Goal: Task Accomplishment & Management: Use online tool/utility

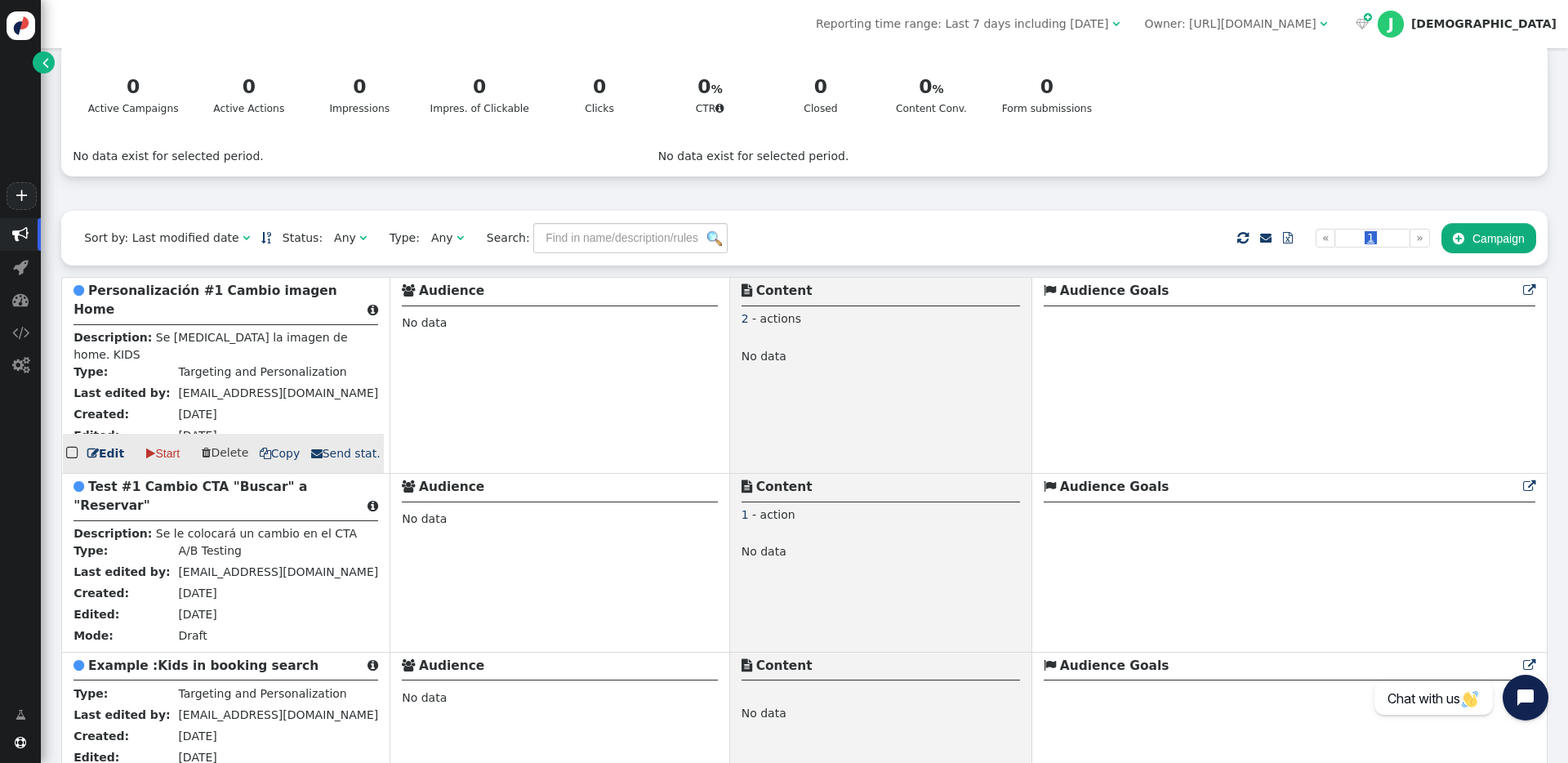
scroll to position [101, 0]
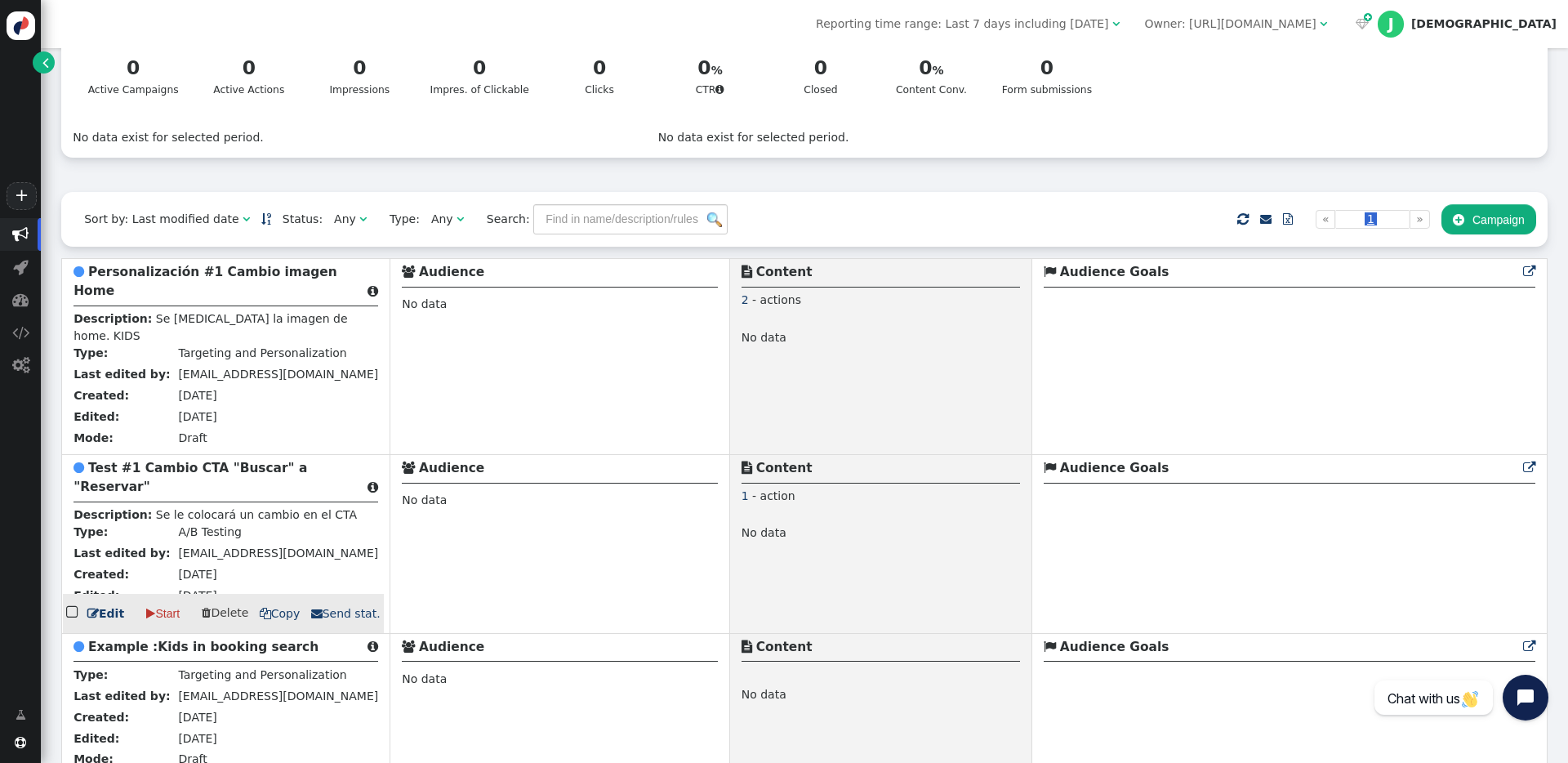
click at [192, 475] on b "Test #1 Cambio CTA "Buscar" a "Reservar"" at bounding box center [190, 477] width 234 height 33
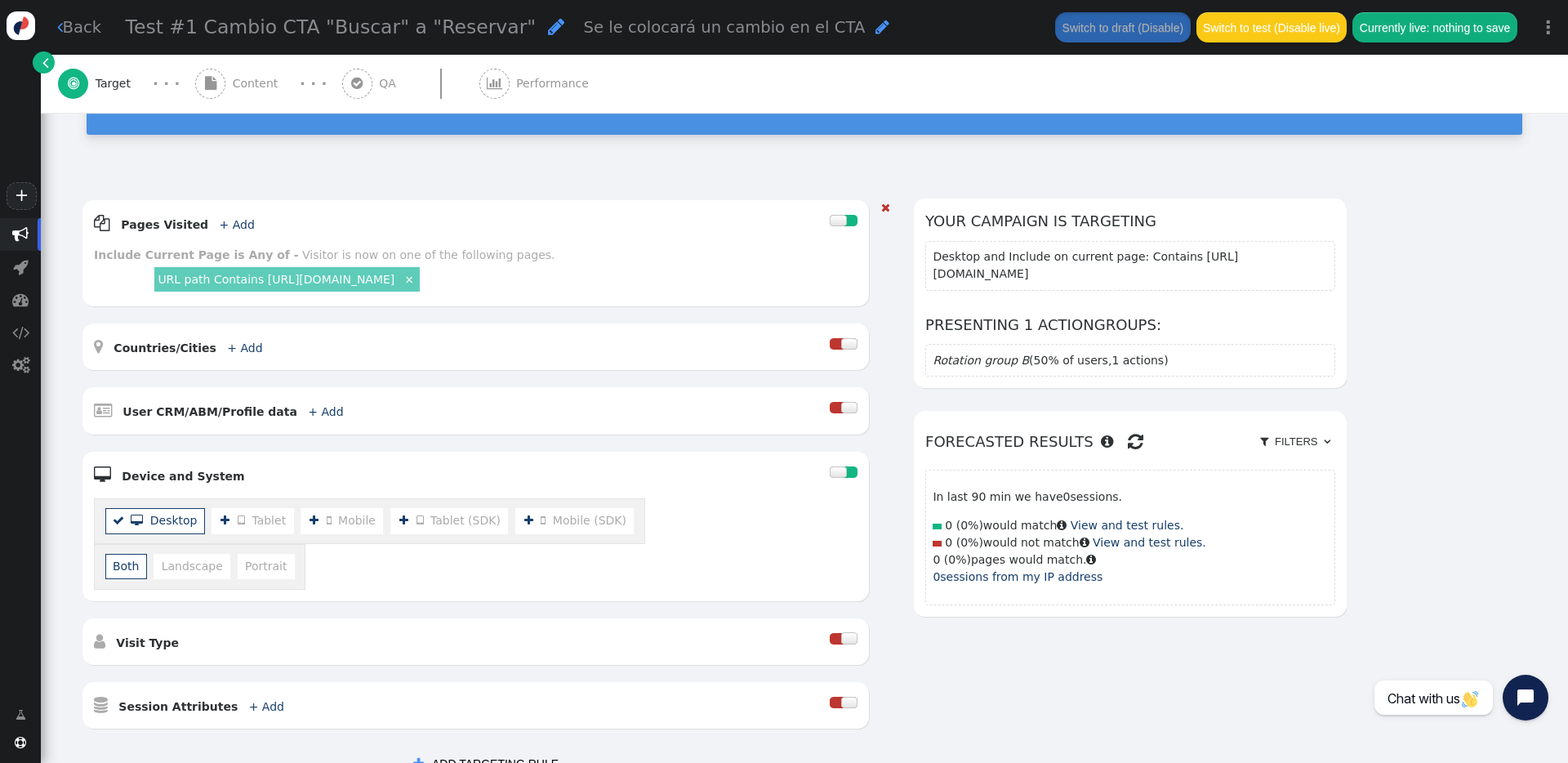
scroll to position [168, 0]
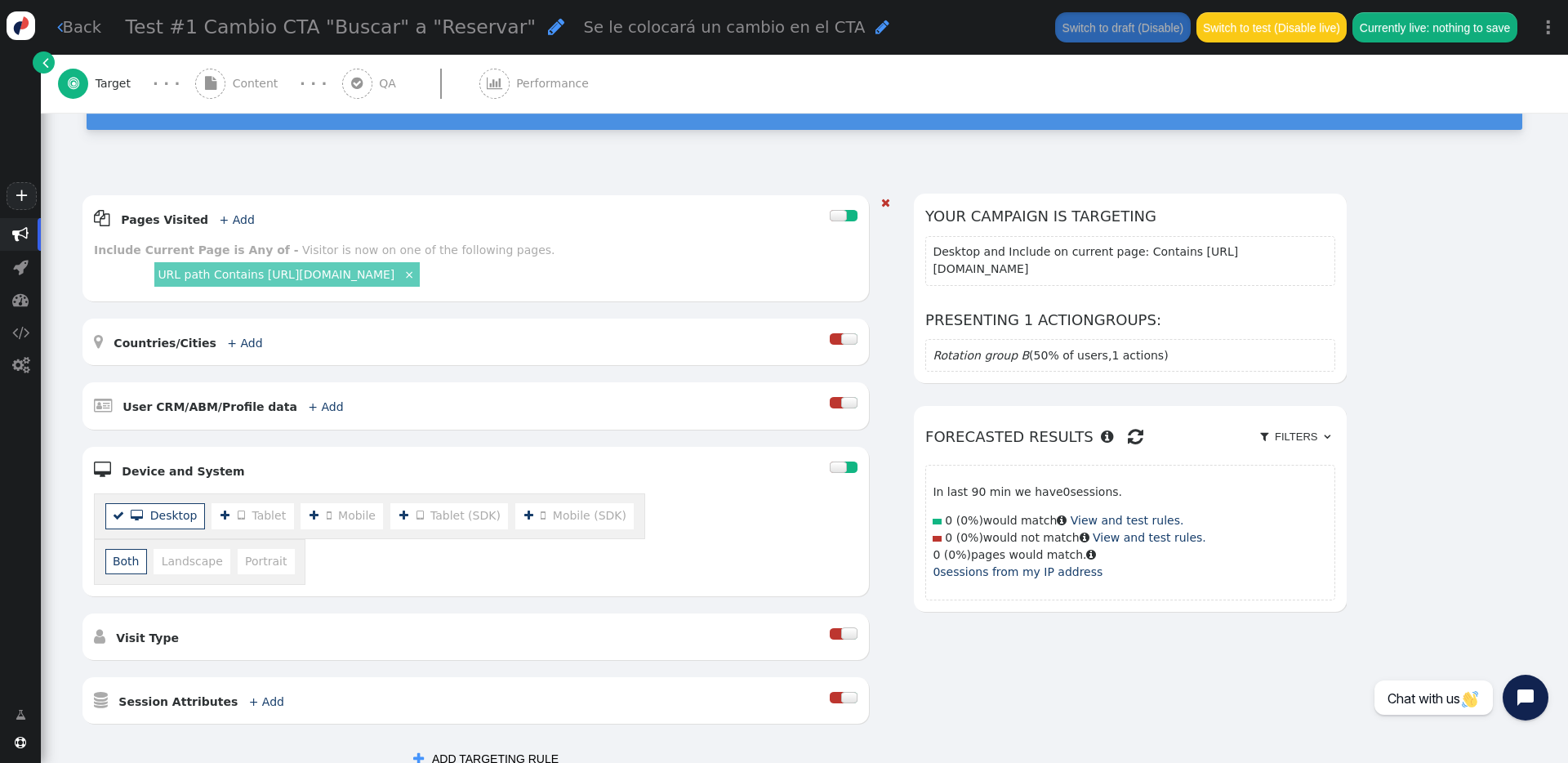
click at [335, 278] on link "URL path Contains [URL][DOMAIN_NAME]" at bounding box center [276, 274] width 237 height 13
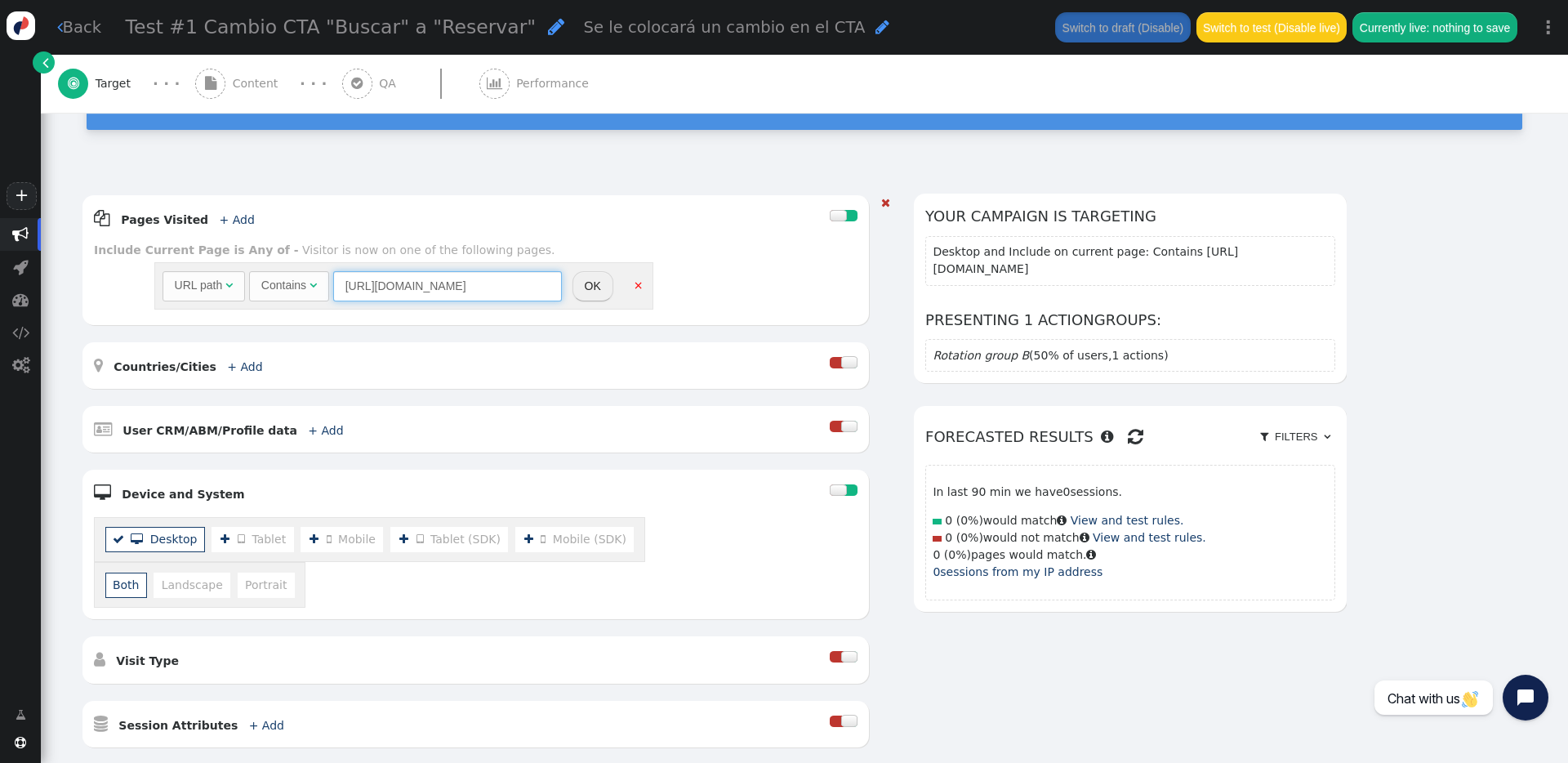
click at [521, 289] on input "[URL][DOMAIN_NAME]" at bounding box center [447, 285] width 228 height 30
click at [562, 324] on div " Pages Visited + Add  Include Current Page is Any of - Visitor is now on one …" at bounding box center [475, 260] width 786 height 130
click at [521, 212] on div " Pages Visited + Add " at bounding box center [461, 219] width 736 height 23
click at [590, 284] on button "OK" at bounding box center [592, 285] width 41 height 30
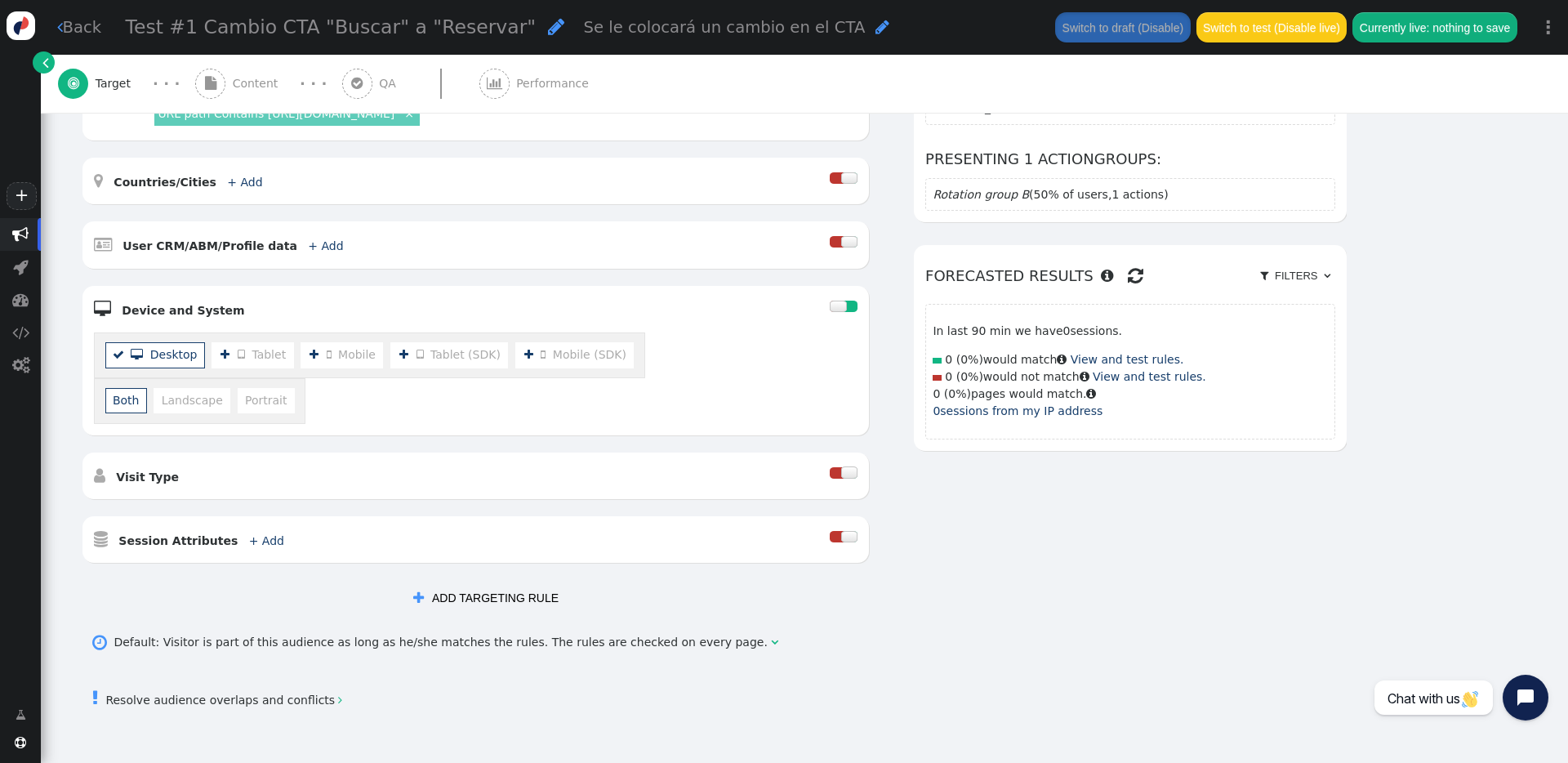
scroll to position [249, 0]
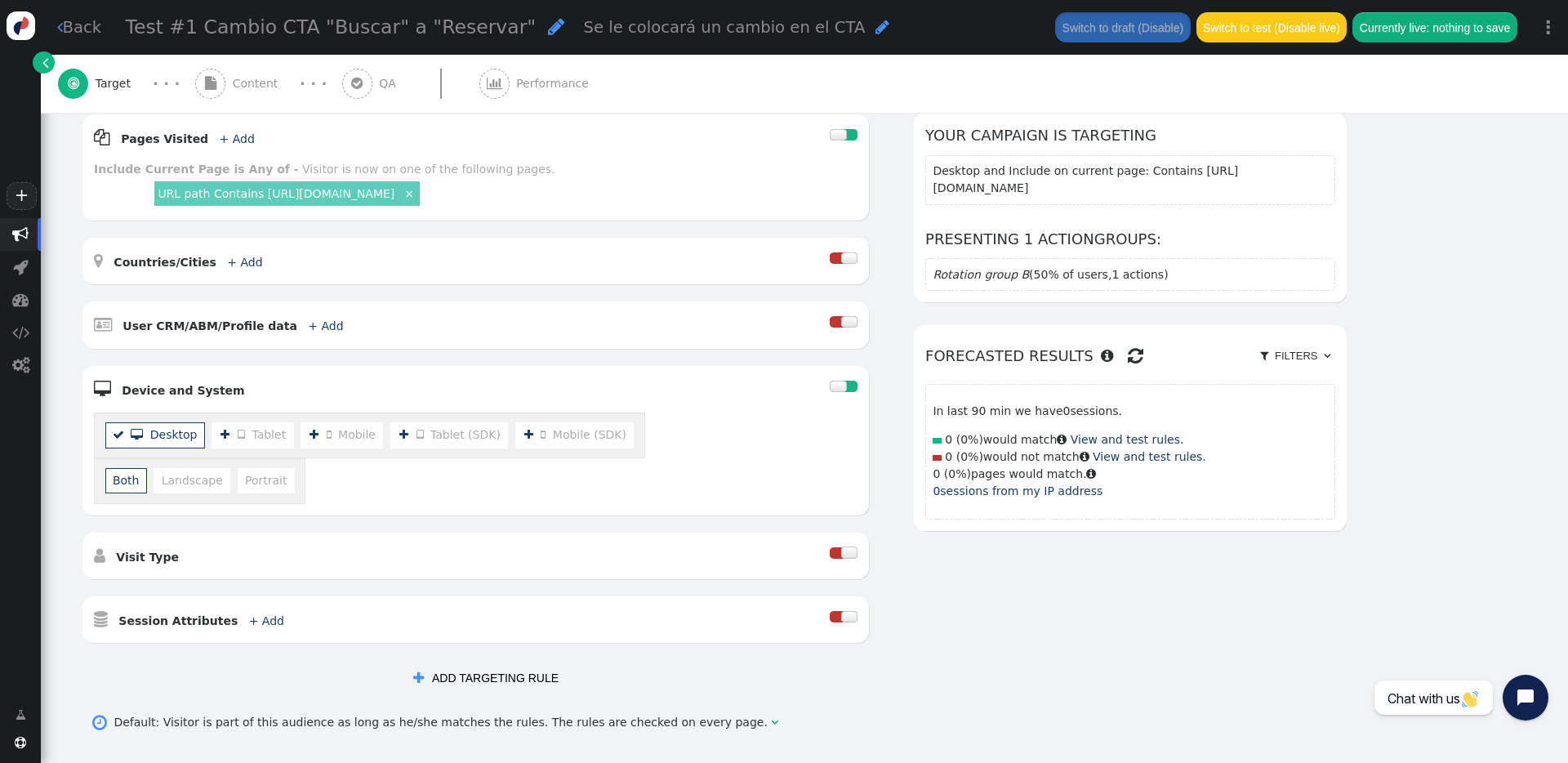
click at [200, 95] on span "" at bounding box center [209, 83] width 30 height 30
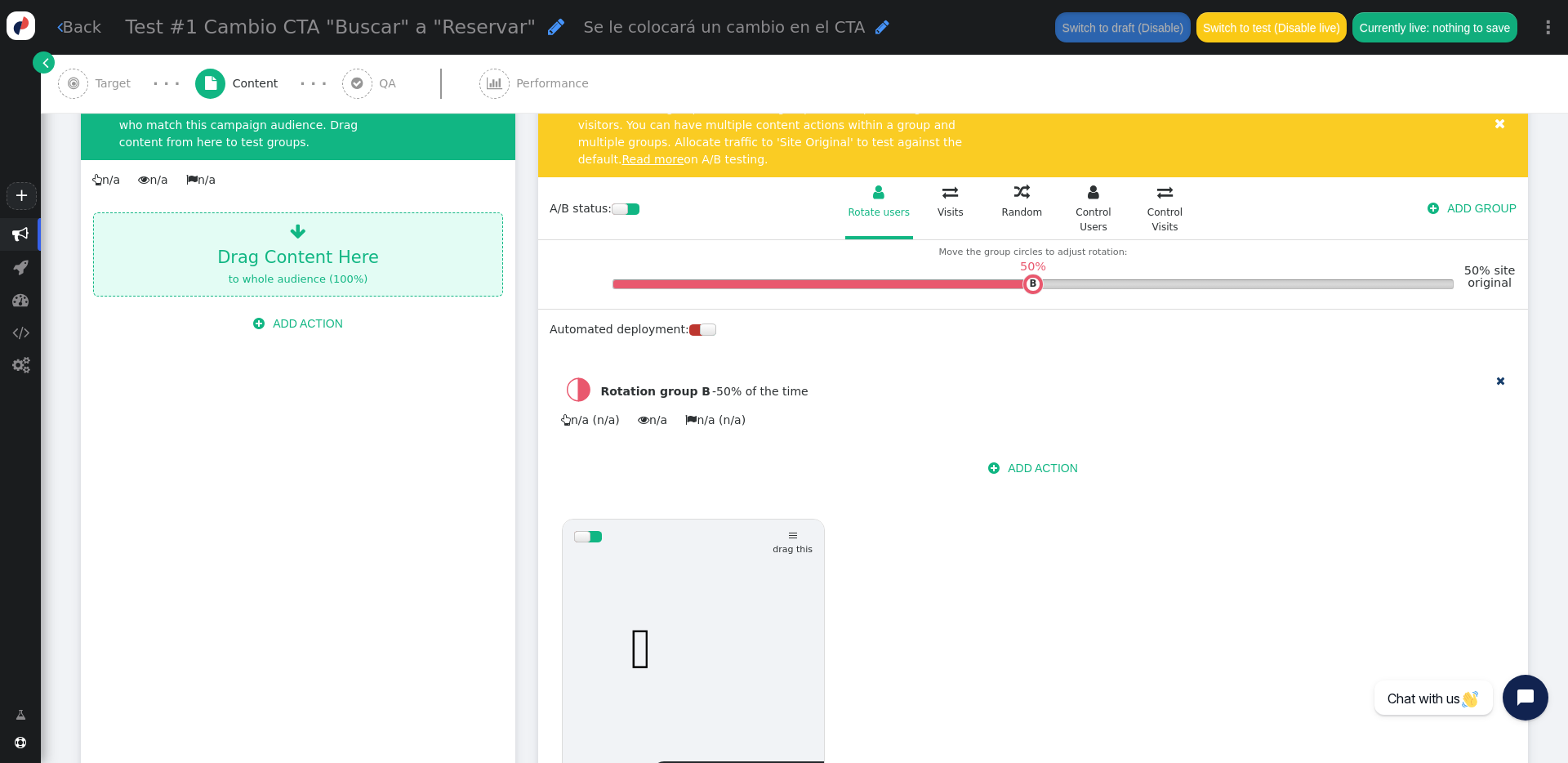
scroll to position [430, 0]
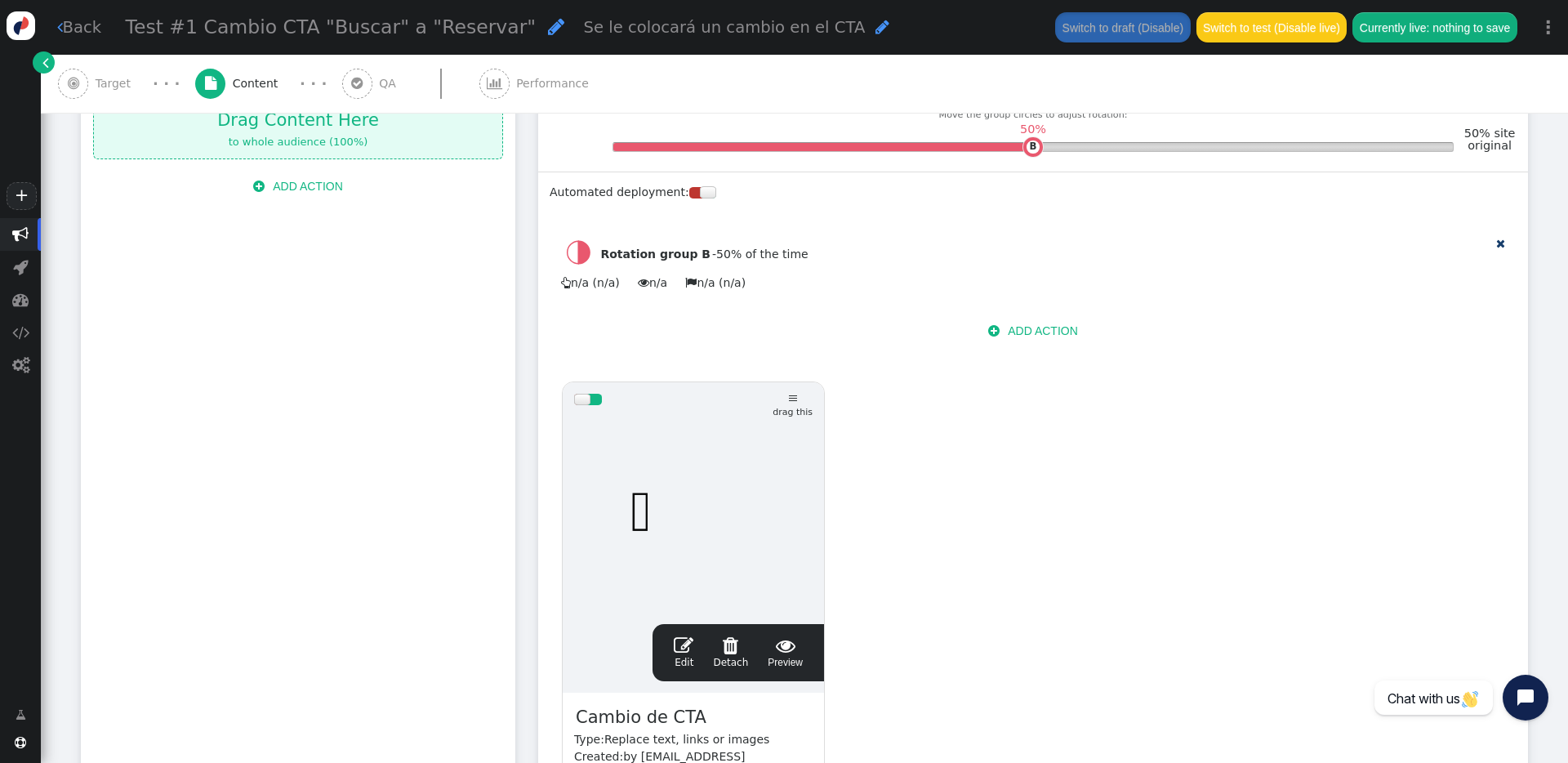
click at [793, 637] on span "" at bounding box center [784, 646] width 35 height 20
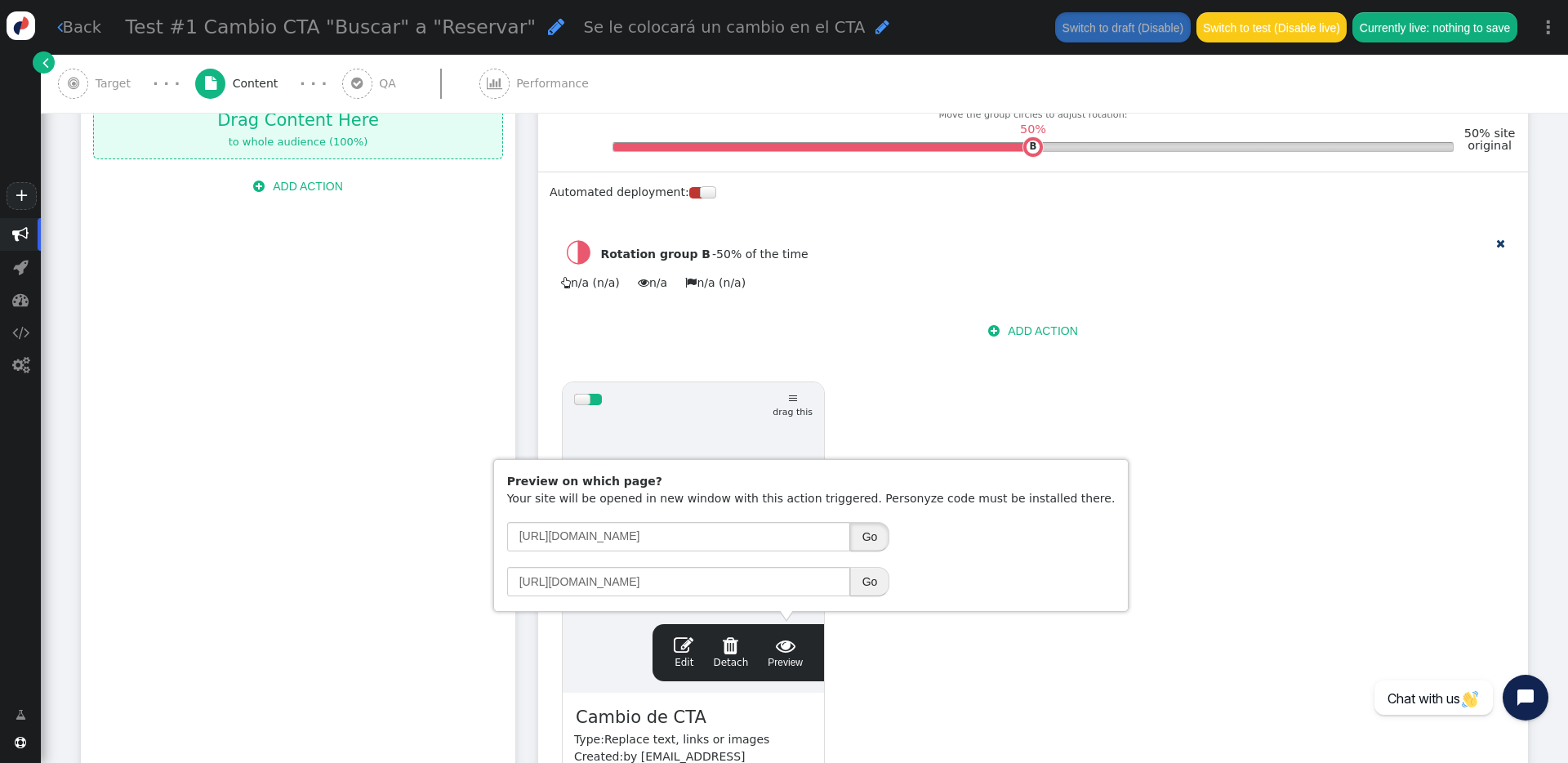
click at [870, 535] on button "Go" at bounding box center [870, 536] width 40 height 30
drag, startPoint x: 738, startPoint y: 544, endPoint x: 501, endPoint y: 526, distance: 237.7
click at [501, 526] on td "[URL][DOMAIN_NAME] Go" at bounding box center [811, 536] width 620 height 43
drag, startPoint x: 701, startPoint y: 585, endPoint x: 489, endPoint y: 577, distance: 212.2
click at [489, 577] on body "+  Campaigns  Realtime Visitors  Dashboard  Tracker Settings  Settings  …" at bounding box center [784, 381] width 1568 height 763
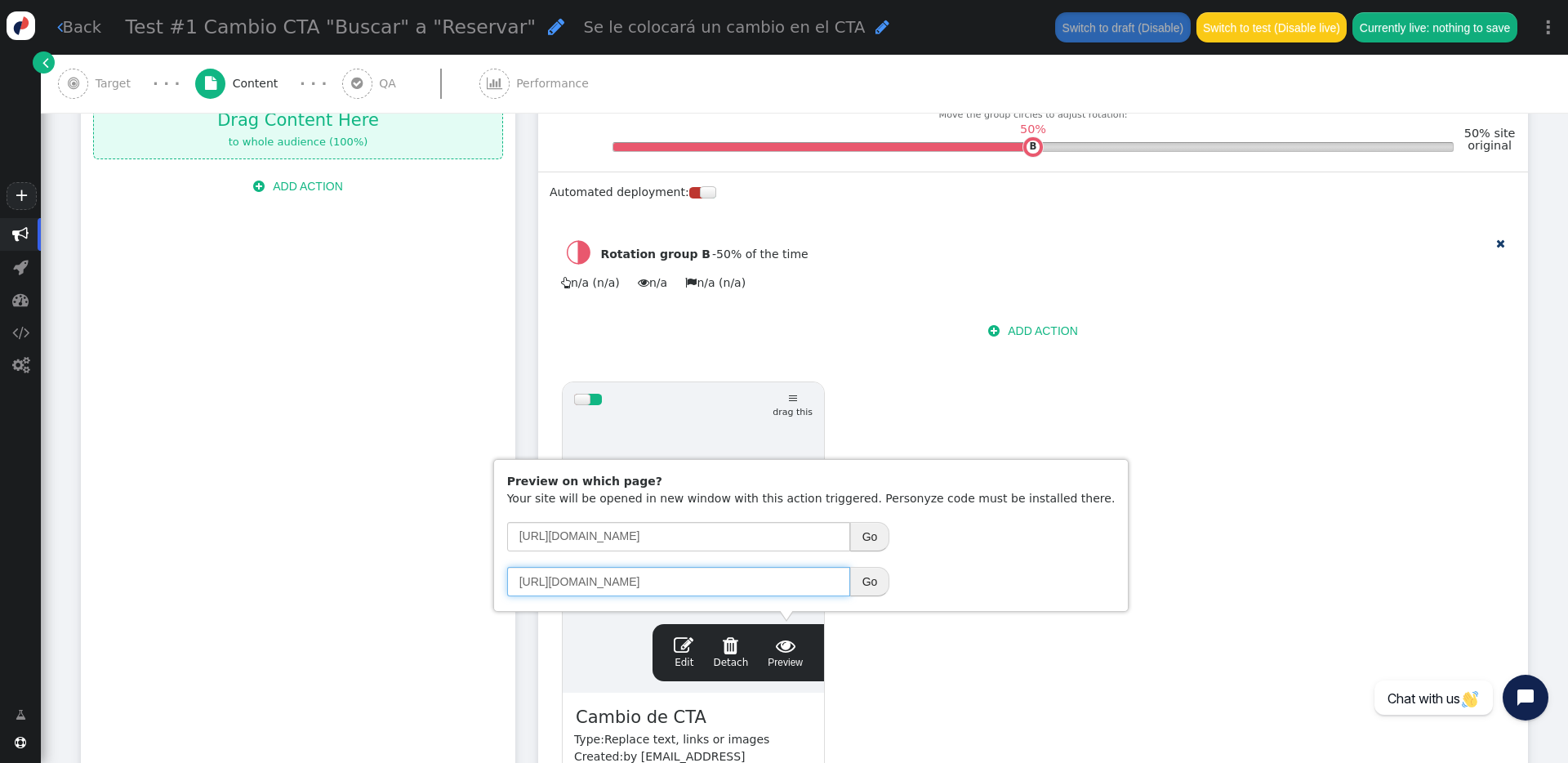
paste input "grand-oasis-palm"
type input "[URL][DOMAIN_NAME]"
click at [681, 535] on input "[URL][DOMAIN_NAME]" at bounding box center [679, 536] width 343 height 30
type input "[URL][DOMAIN_NAME]"
click at [882, 544] on button "Go" at bounding box center [870, 536] width 40 height 30
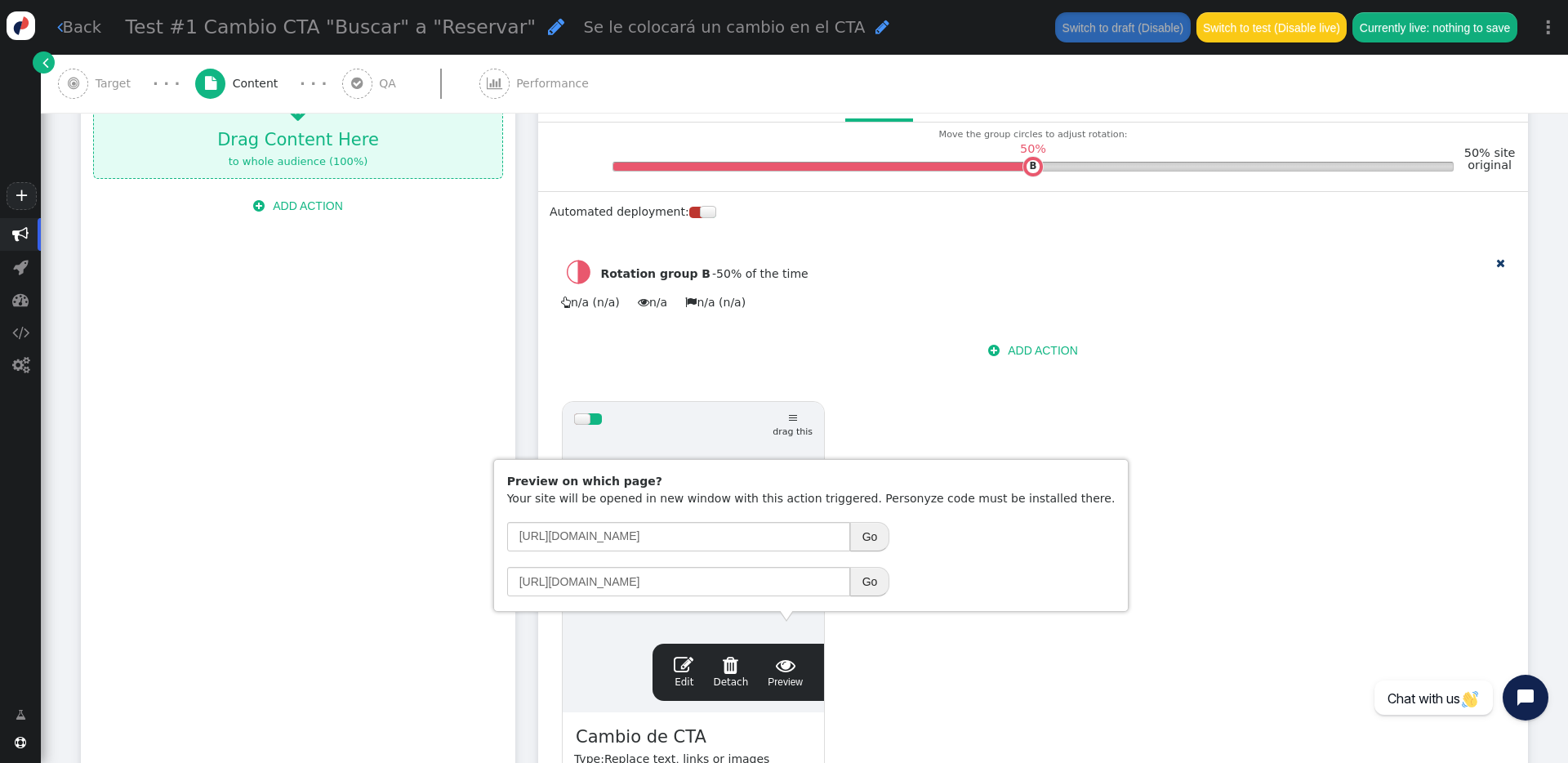
scroll to position [396, 0]
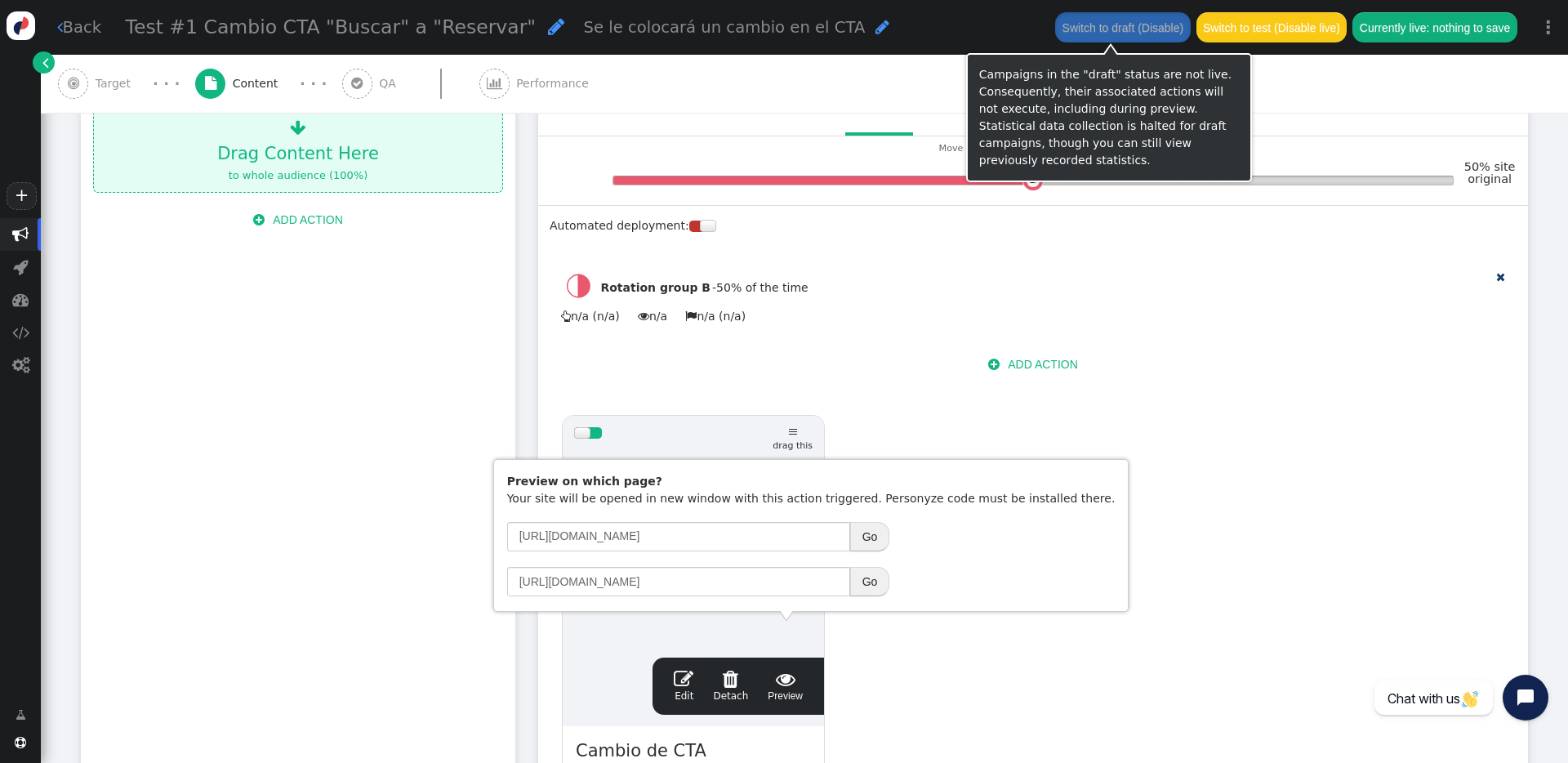
click at [1094, 30] on button "Switch to draft (Disable)" at bounding box center [1122, 27] width 135 height 30
click at [1117, 28] on button "Switch to draft (Disable)" at bounding box center [1122, 27] width 135 height 30
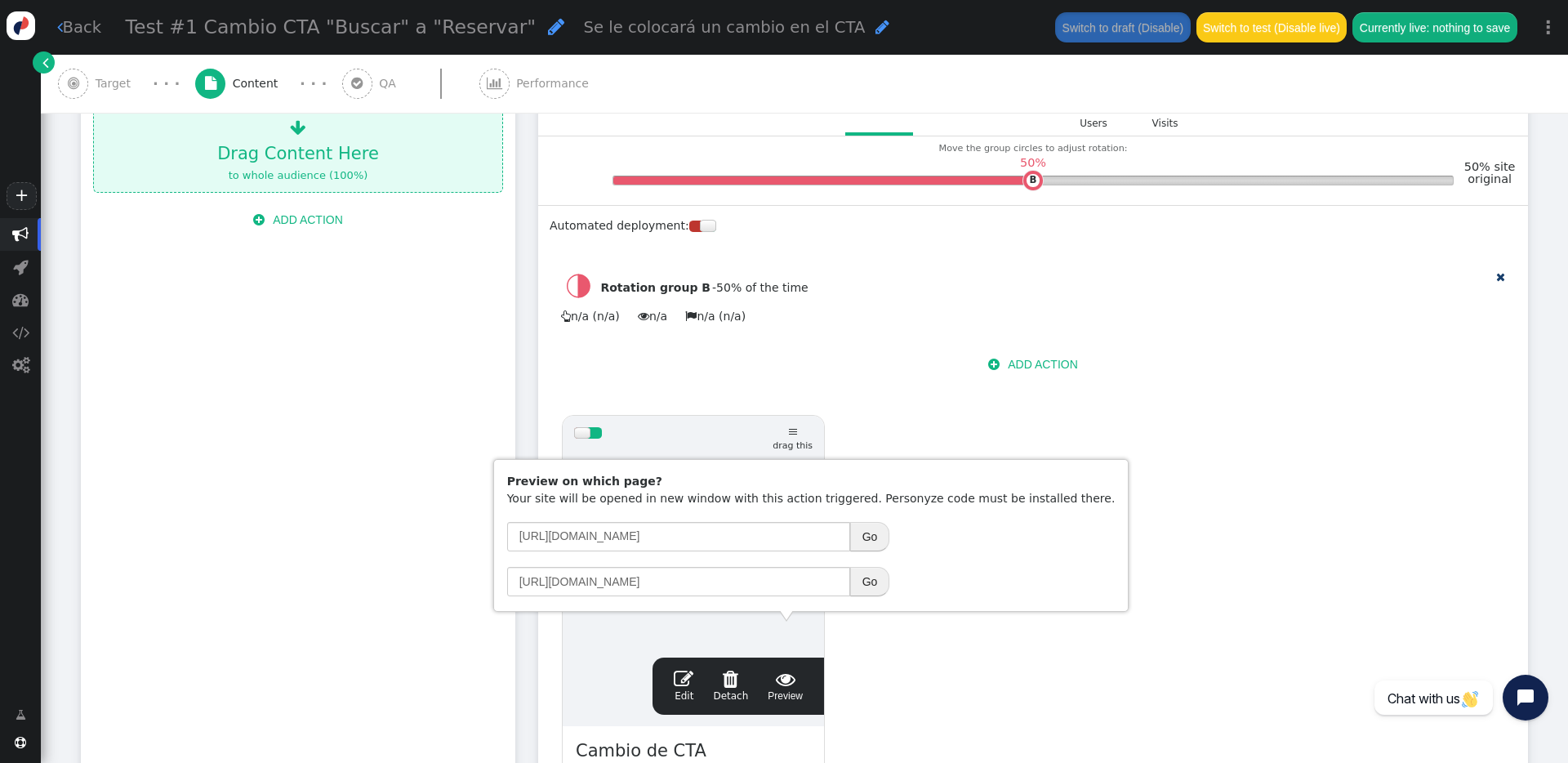
click at [1127, 43] on div "Switch to draft (Disable) Switch to test (Disable live) Currently live: nothing…" at bounding box center [1285, 27] width 484 height 55
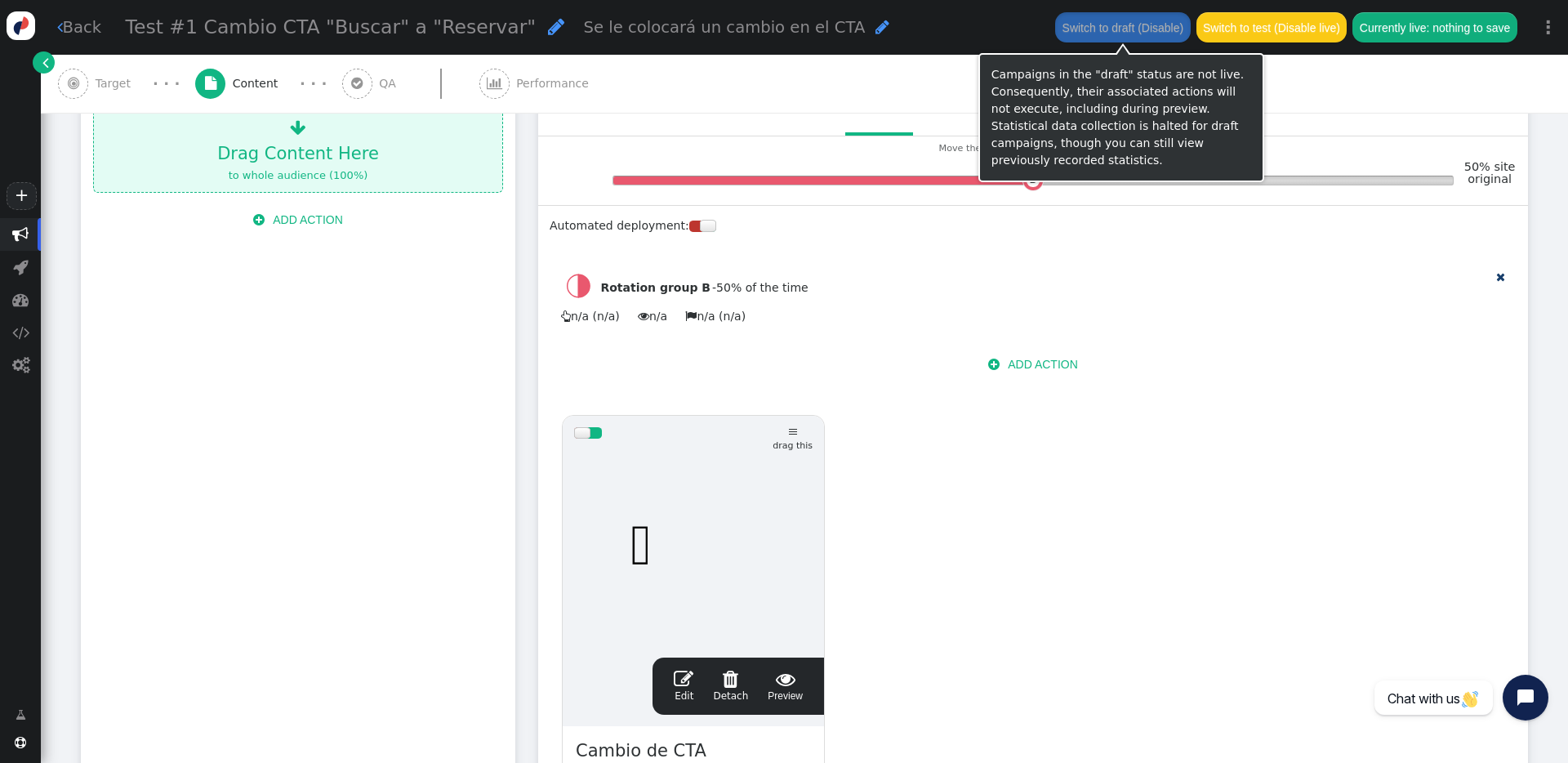
click at [1126, 40] on button "Switch to draft (Disable)" at bounding box center [1122, 27] width 135 height 30
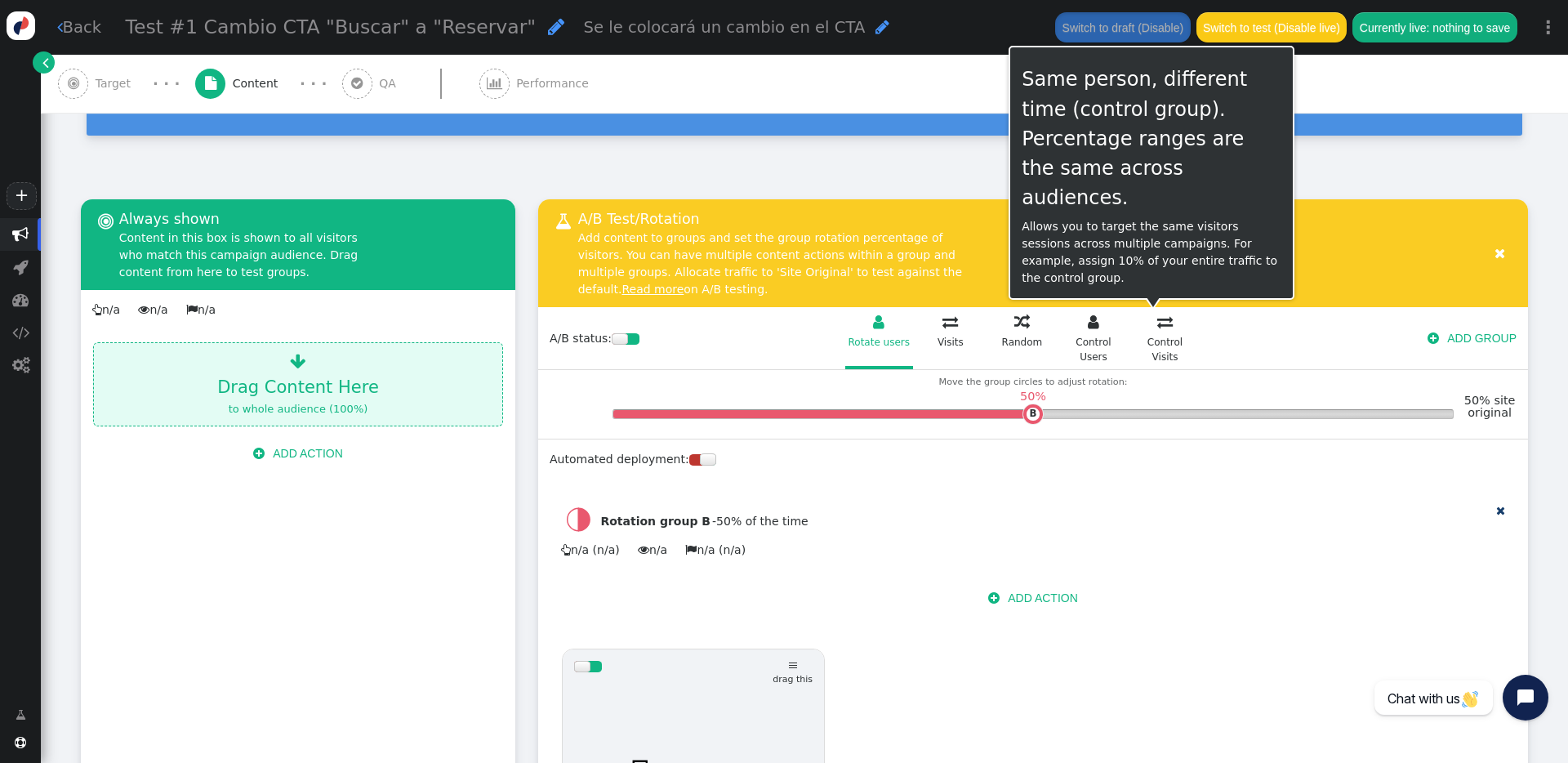
scroll to position [0, 0]
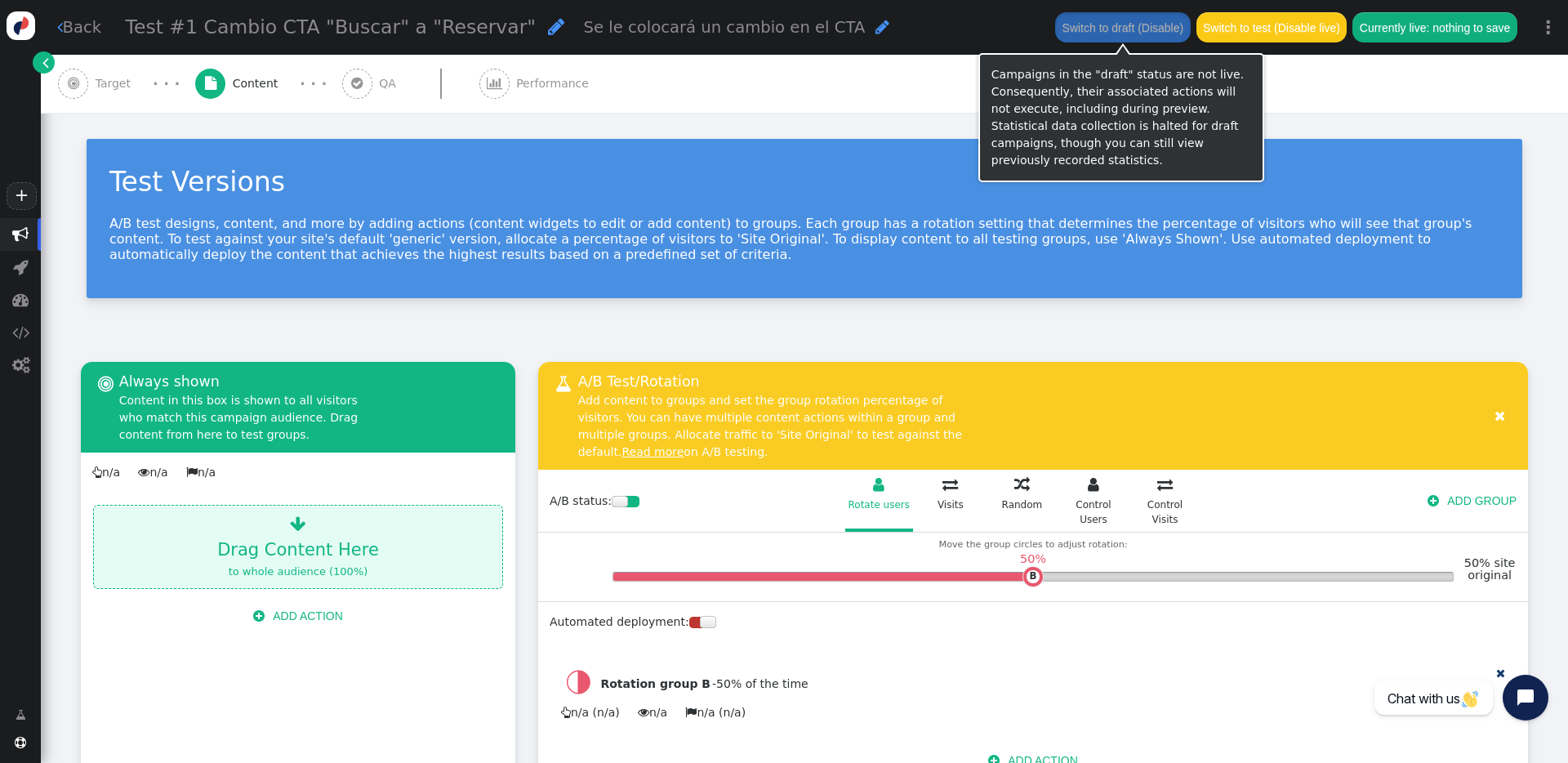
click at [1134, 33] on button "Switch to draft (Disable)" at bounding box center [1122, 27] width 135 height 30
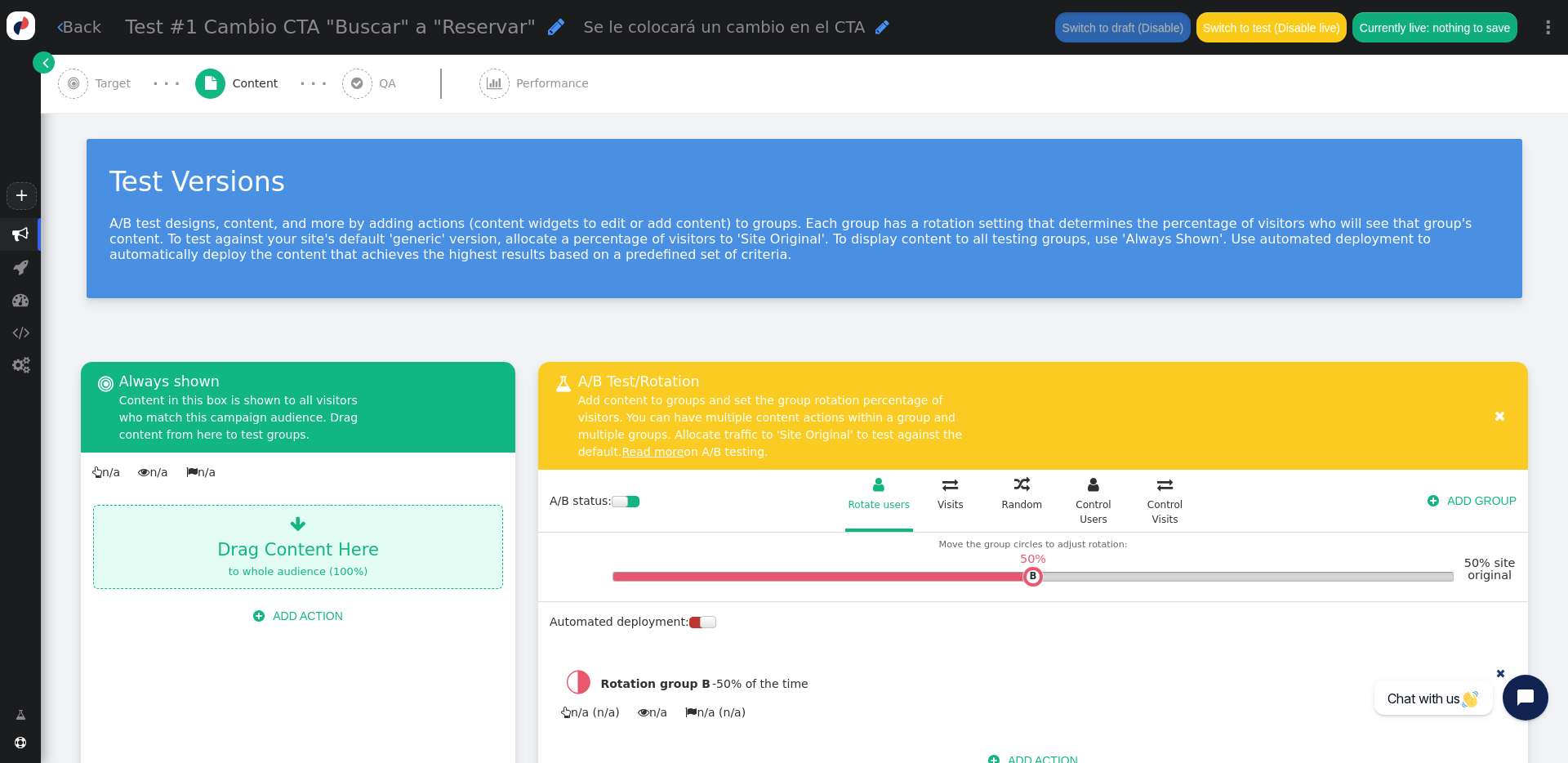
click at [379, 78] on span "QA" at bounding box center [391, 83] width 23 height 17
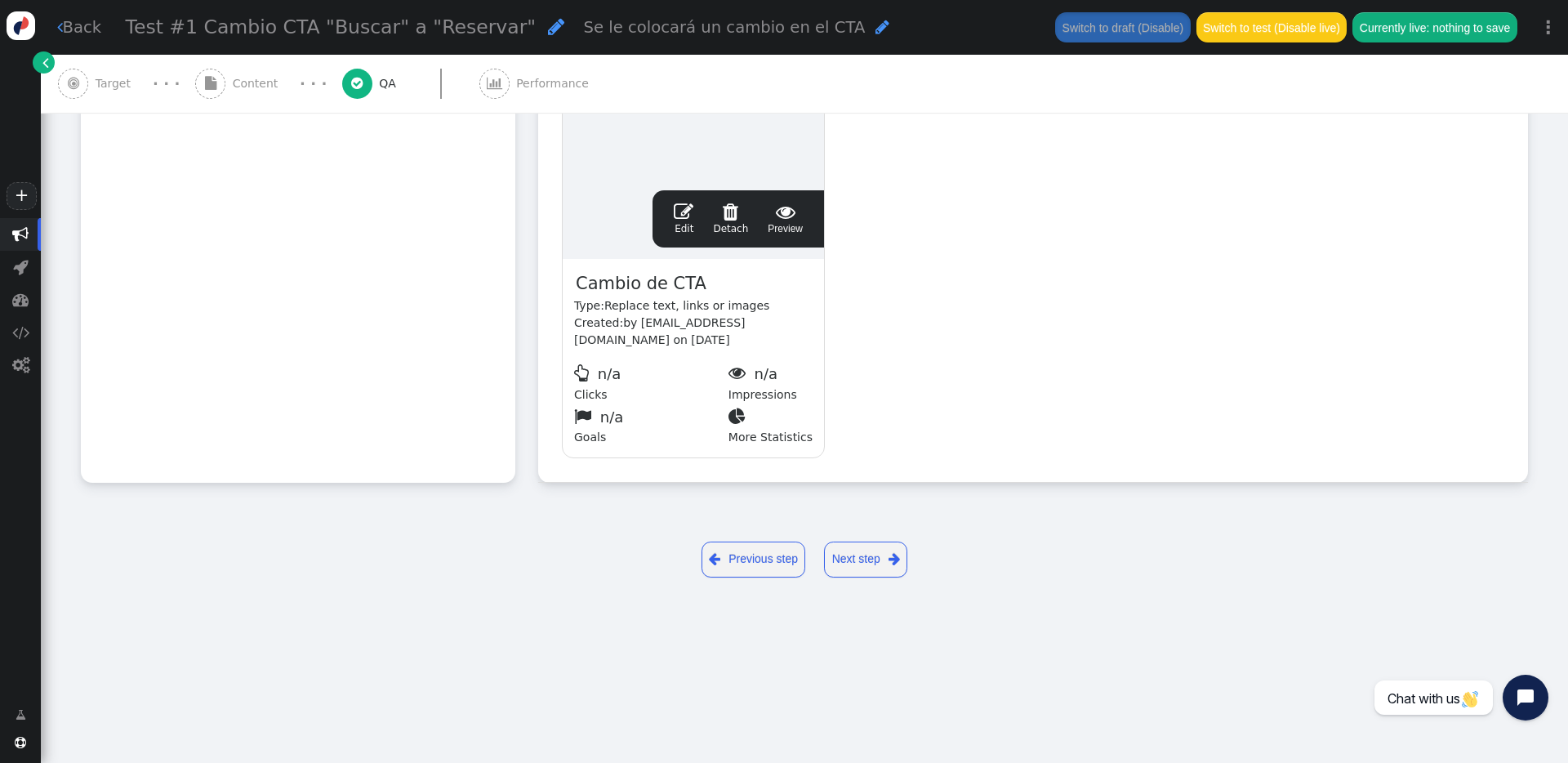
type input "[URL][DOMAIN_NAME]"
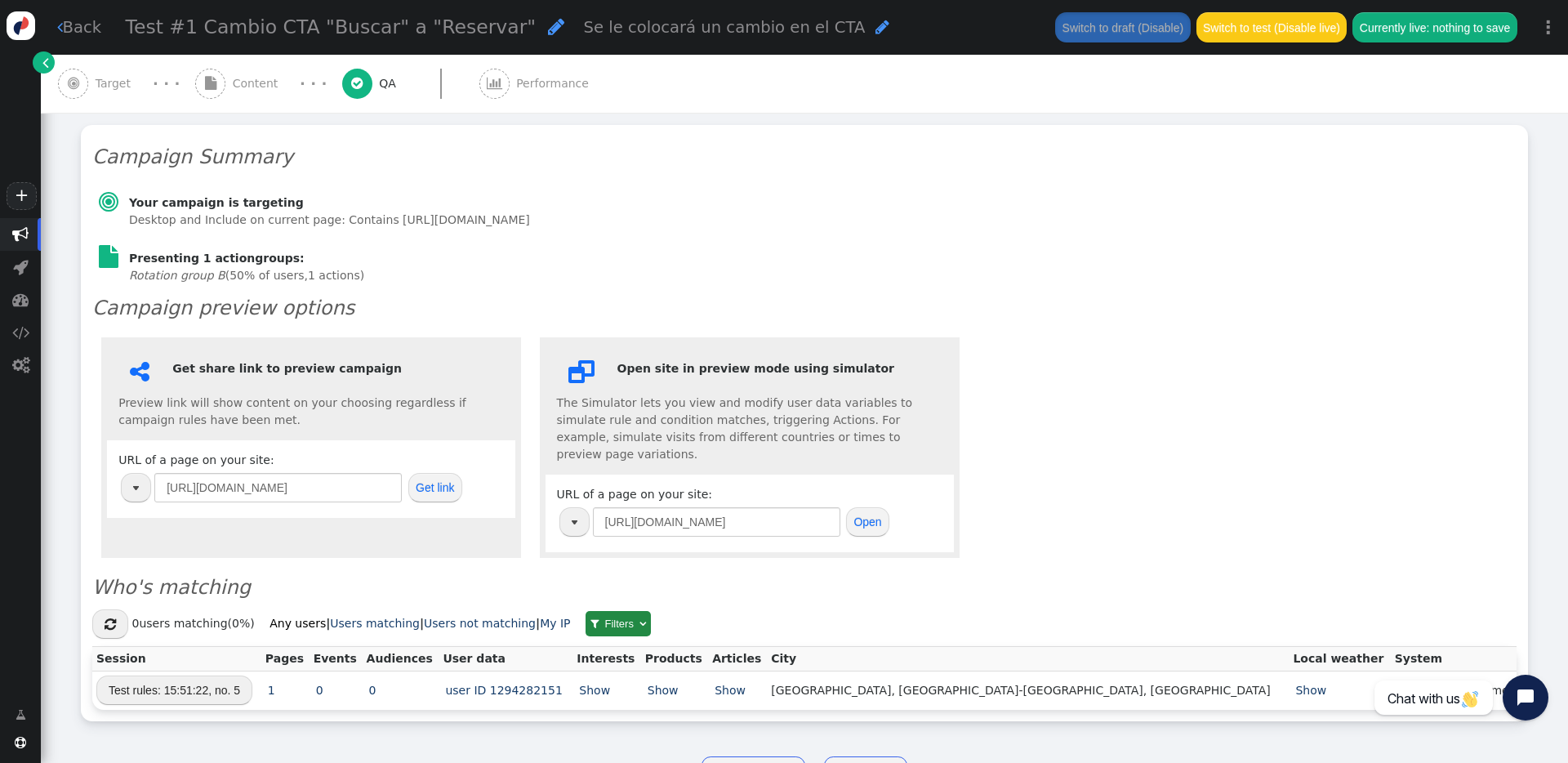
scroll to position [219, 0]
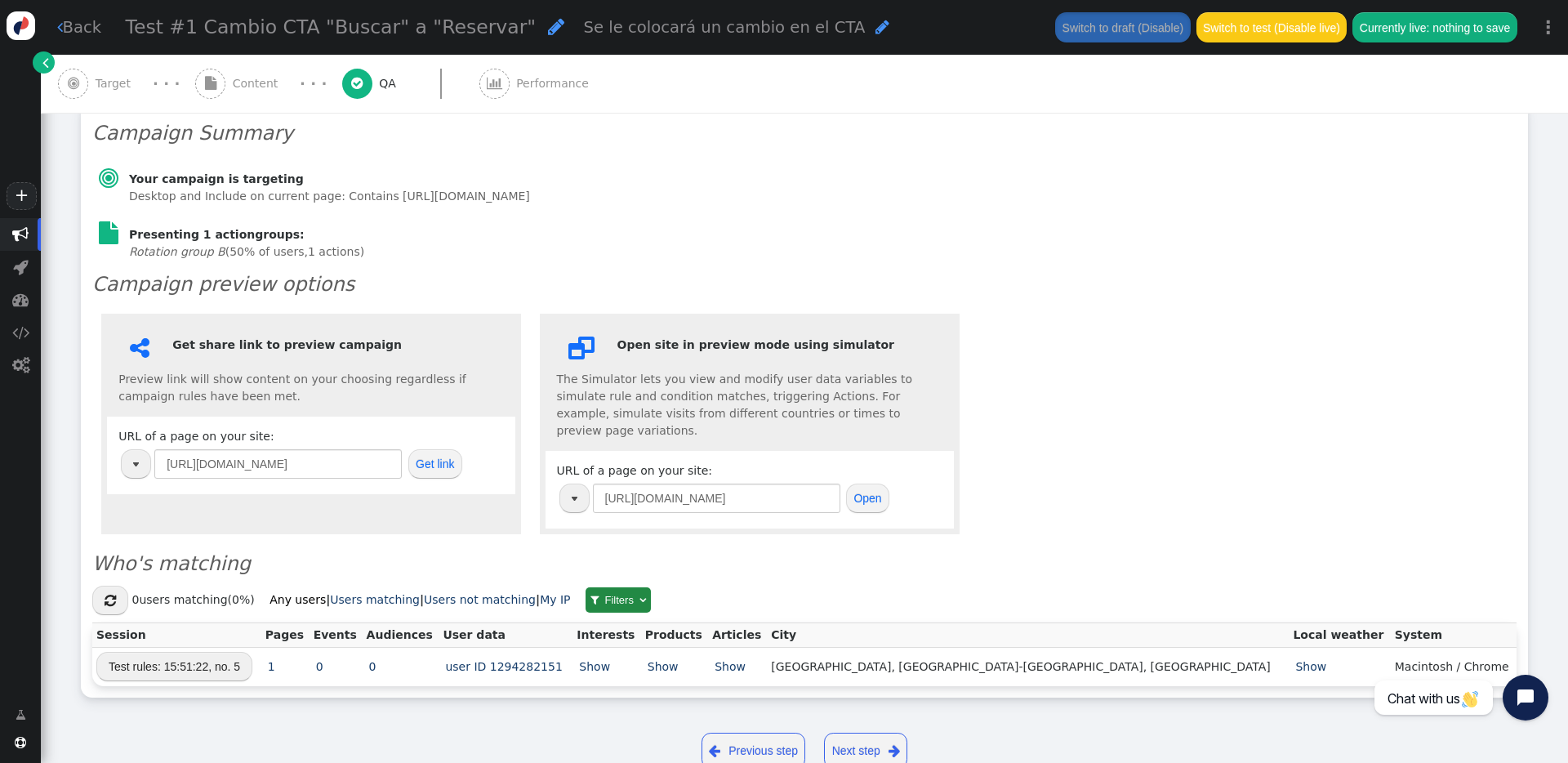
click at [888, 485] on div "URL of a page on your site: [URL][DOMAIN_NAME] Open" at bounding box center [749, 489] width 385 height 54
click at [877, 485] on button "Open" at bounding box center [868, 498] width 43 height 30
click at [432, 466] on button "Get link" at bounding box center [435, 464] width 54 height 30
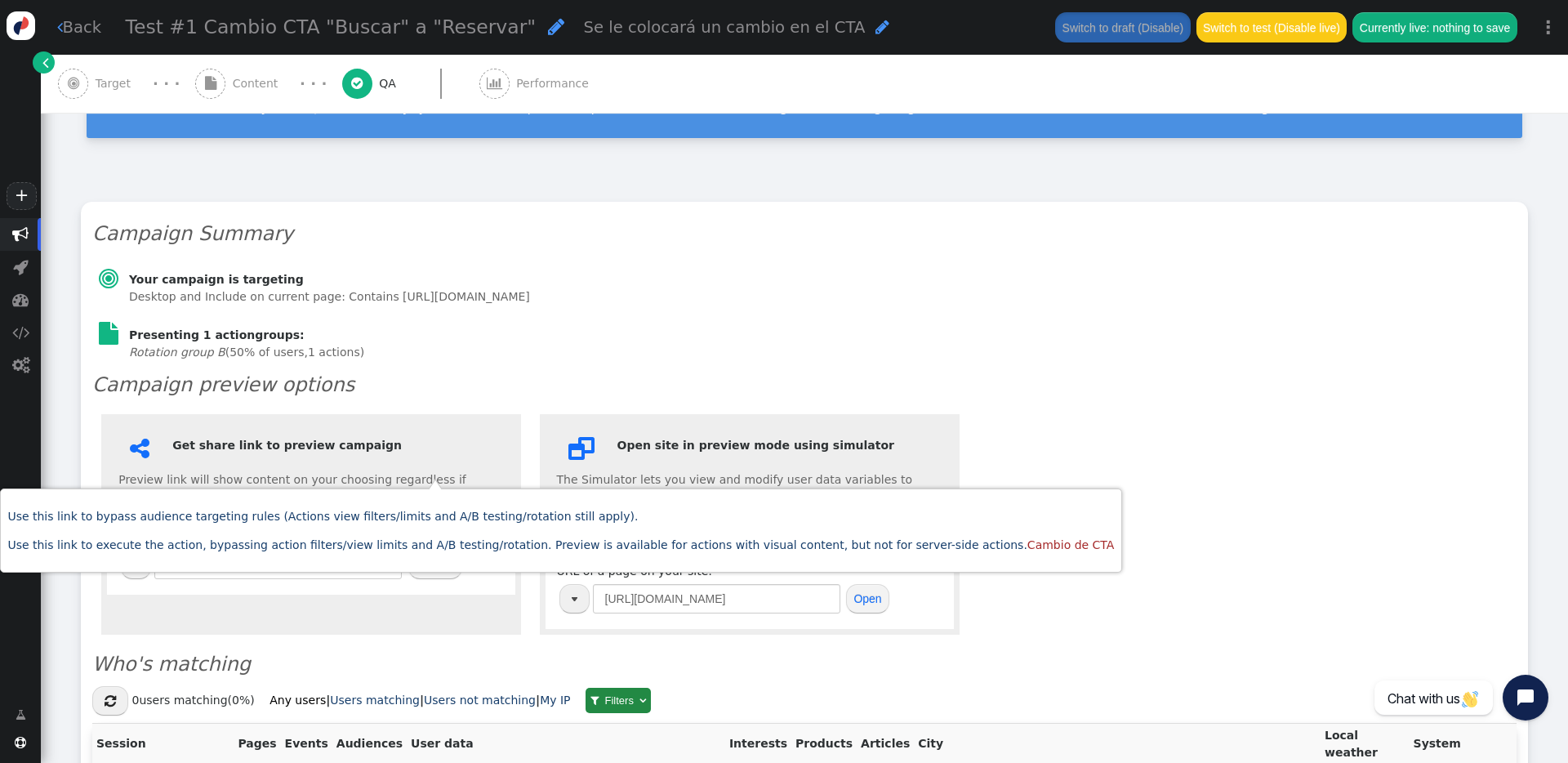
scroll to position [243, 0]
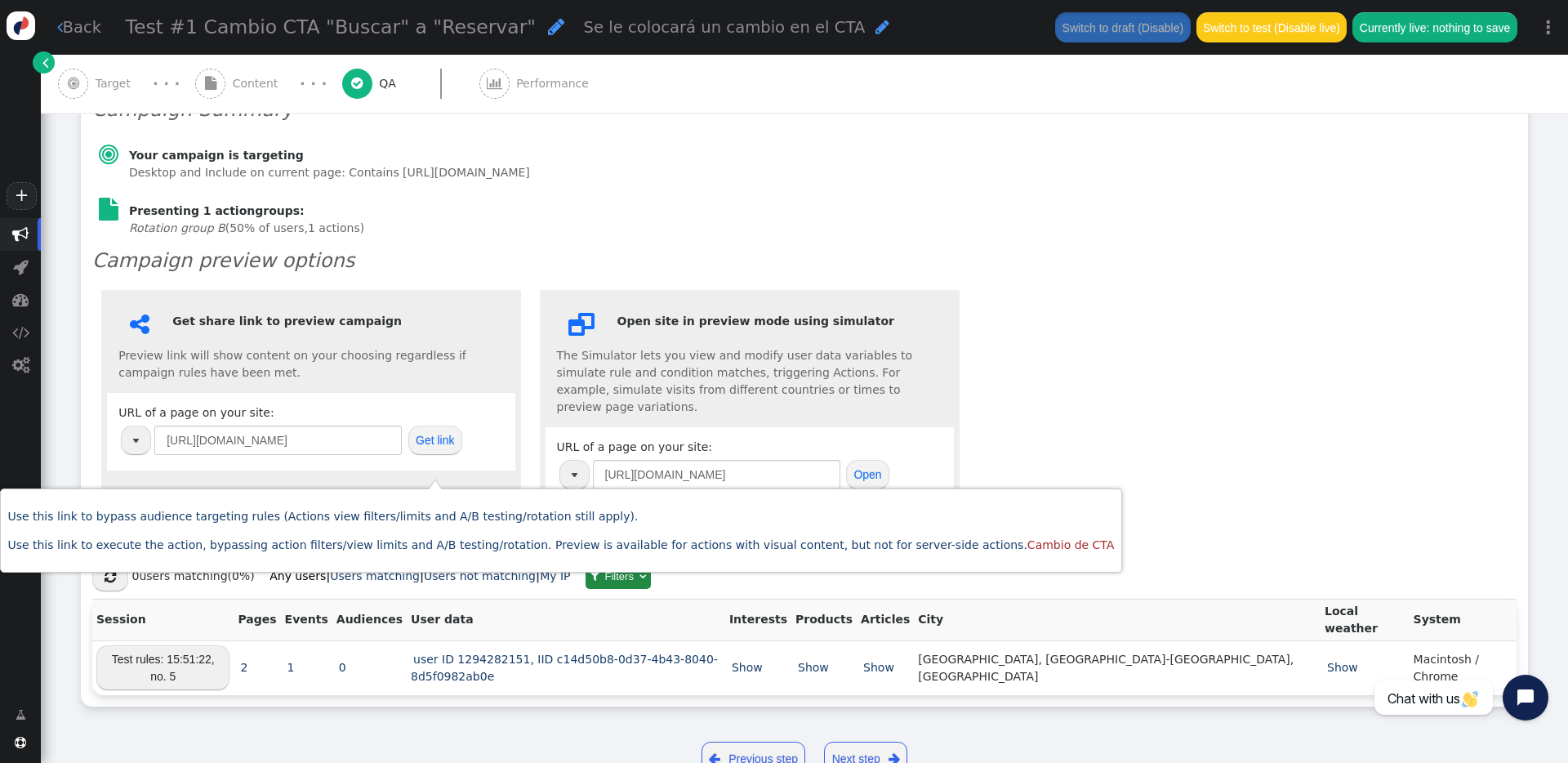
click at [258, 89] on span "Content" at bounding box center [259, 83] width 52 height 17
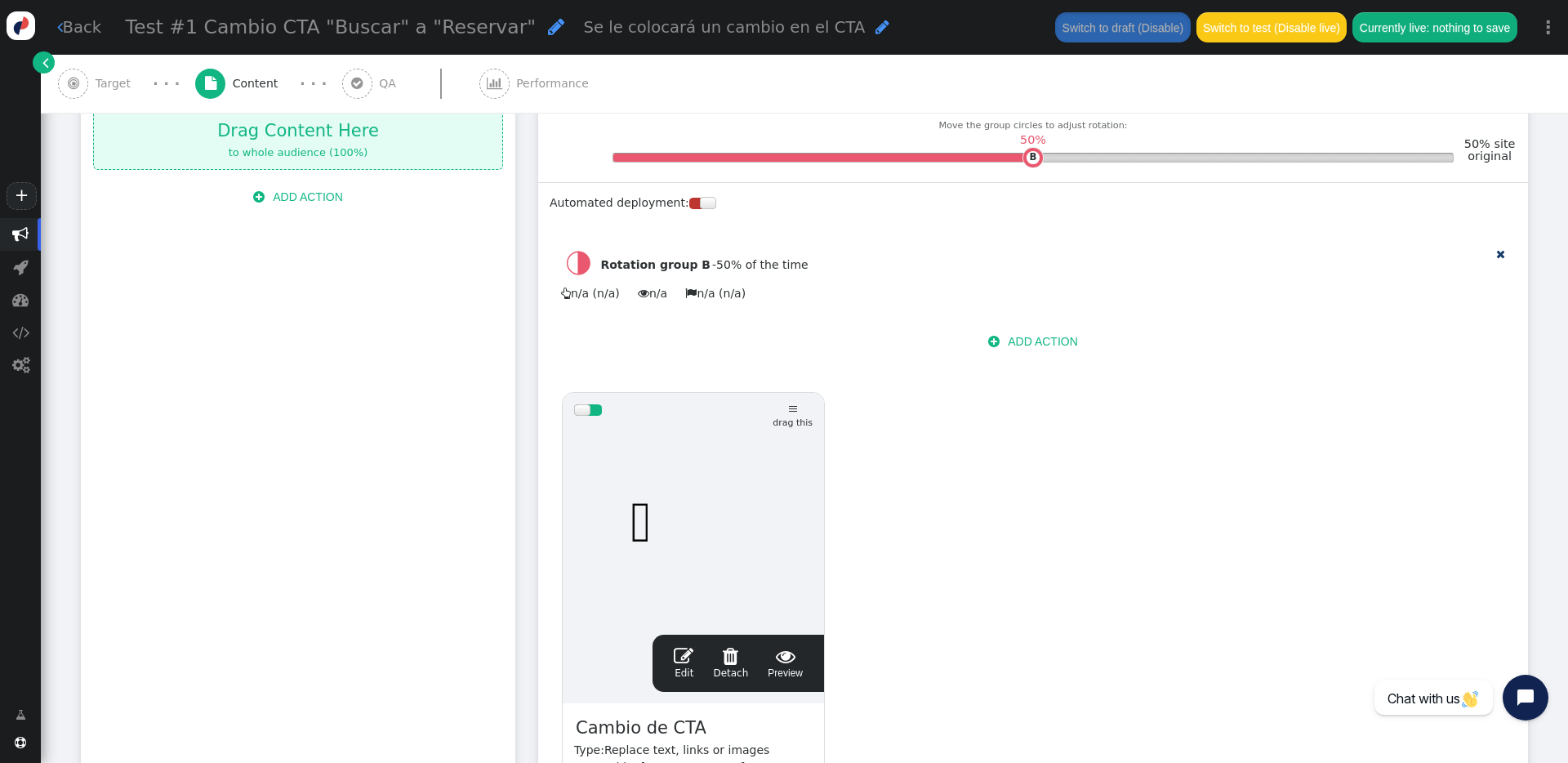
scroll to position [564, 0]
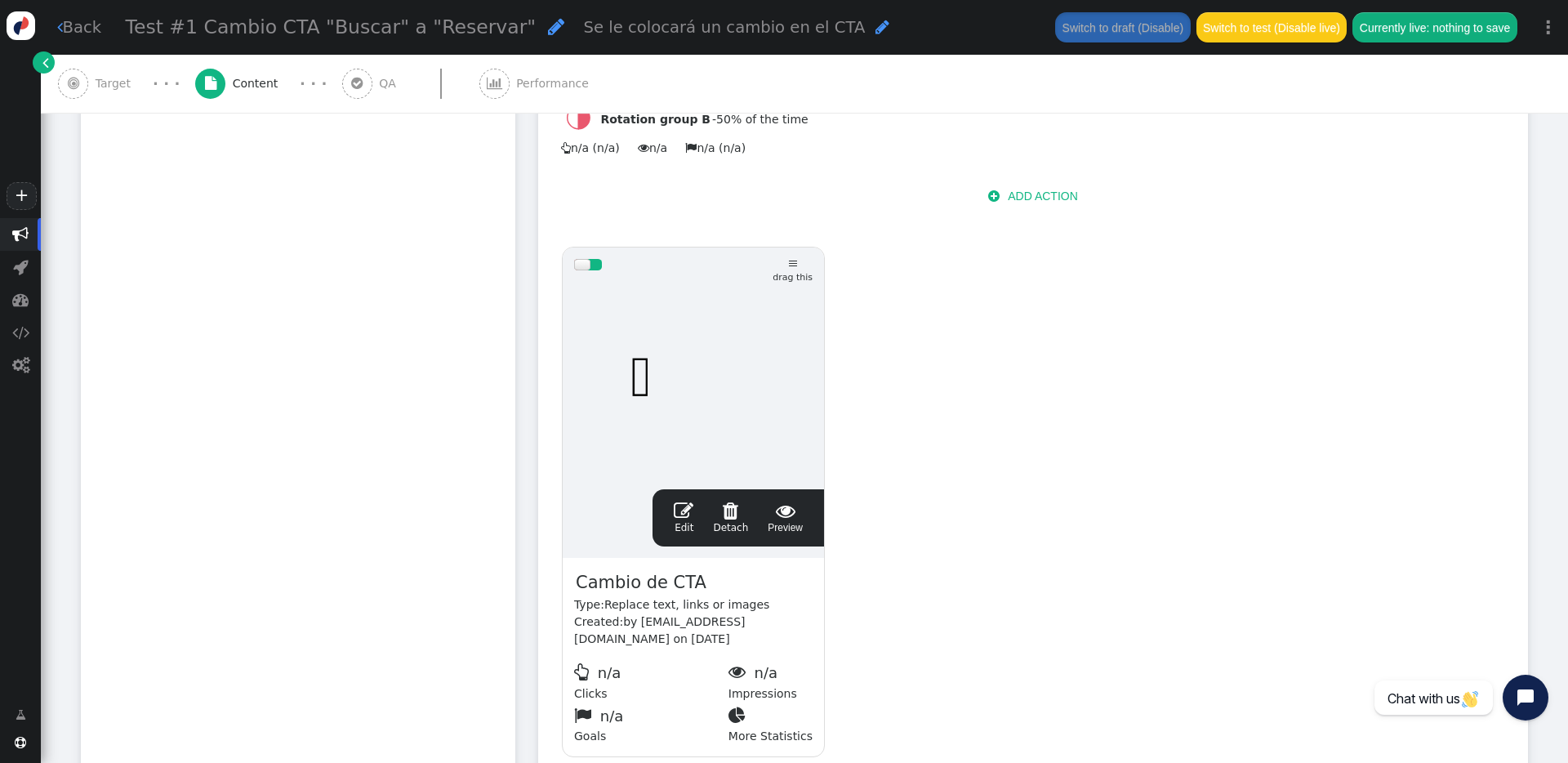
click at [682, 501] on span "" at bounding box center [683, 511] width 20 height 20
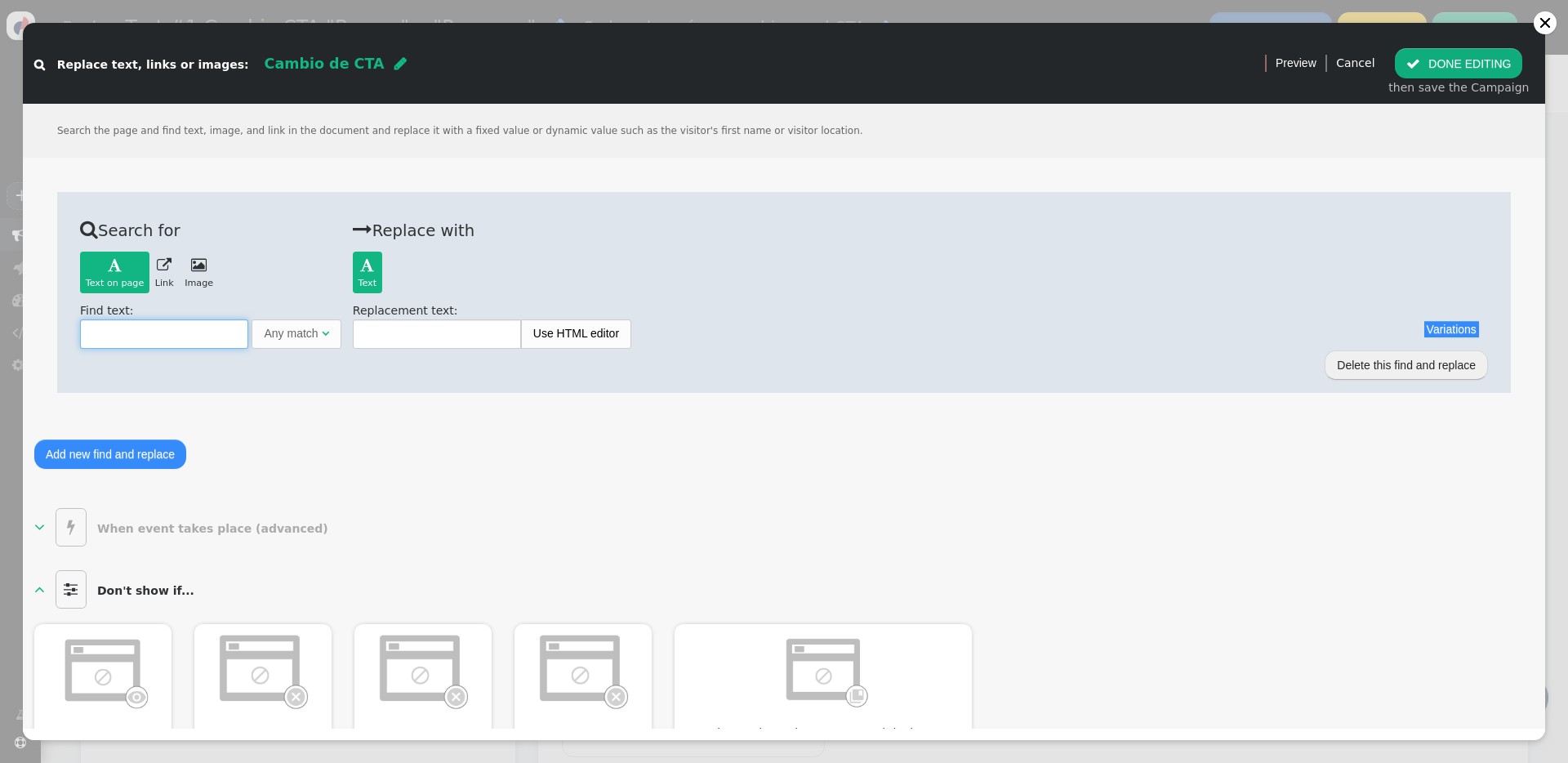
click at [199, 339] on input "text" at bounding box center [164, 334] width 168 height 30
type input "u"
type input "buscar"
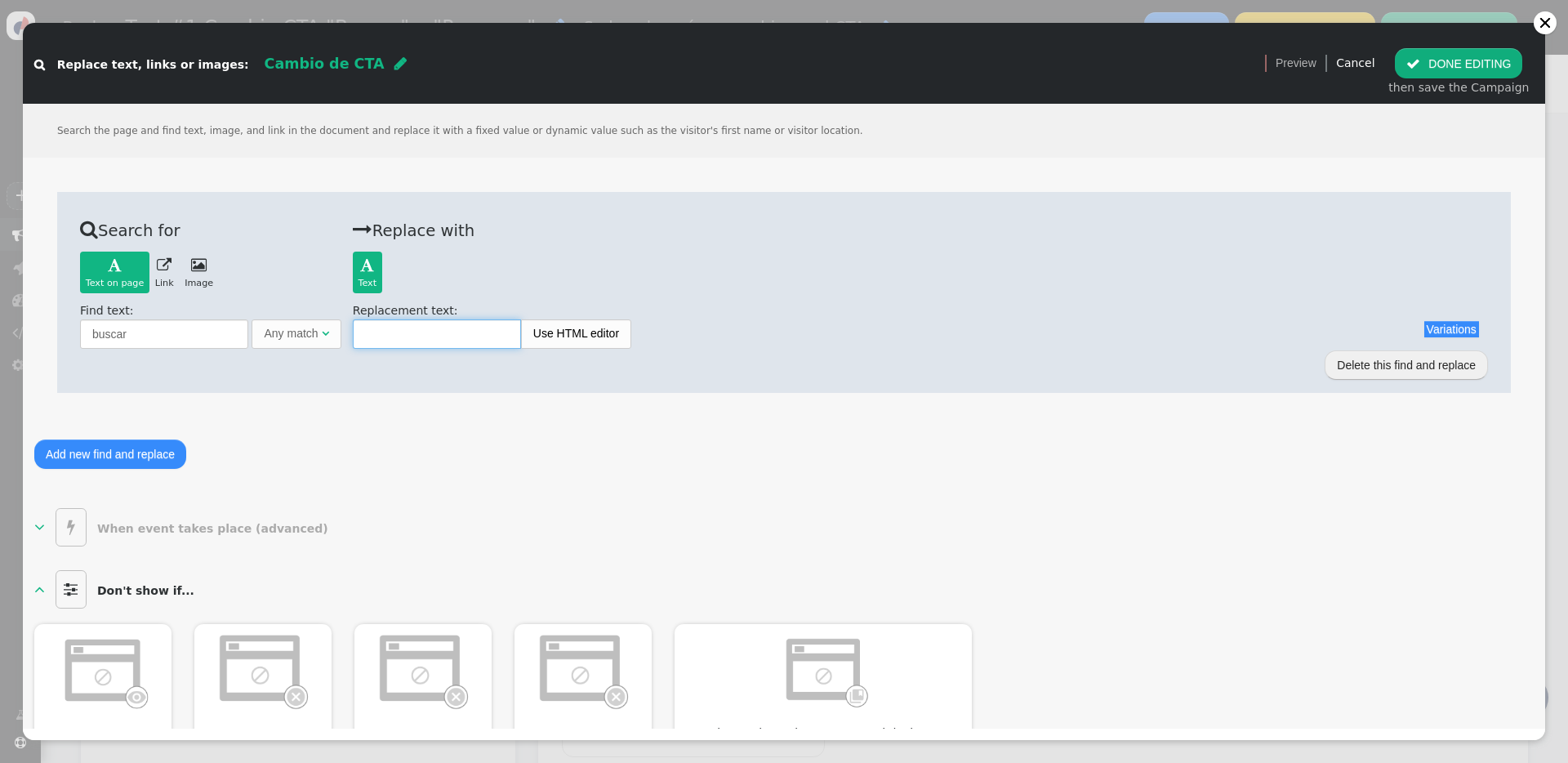
click at [390, 336] on input "text" at bounding box center [437, 334] width 168 height 30
type input "Reservar"
click at [1457, 65] on button " DONE EDITING" at bounding box center [1458, 62] width 127 height 30
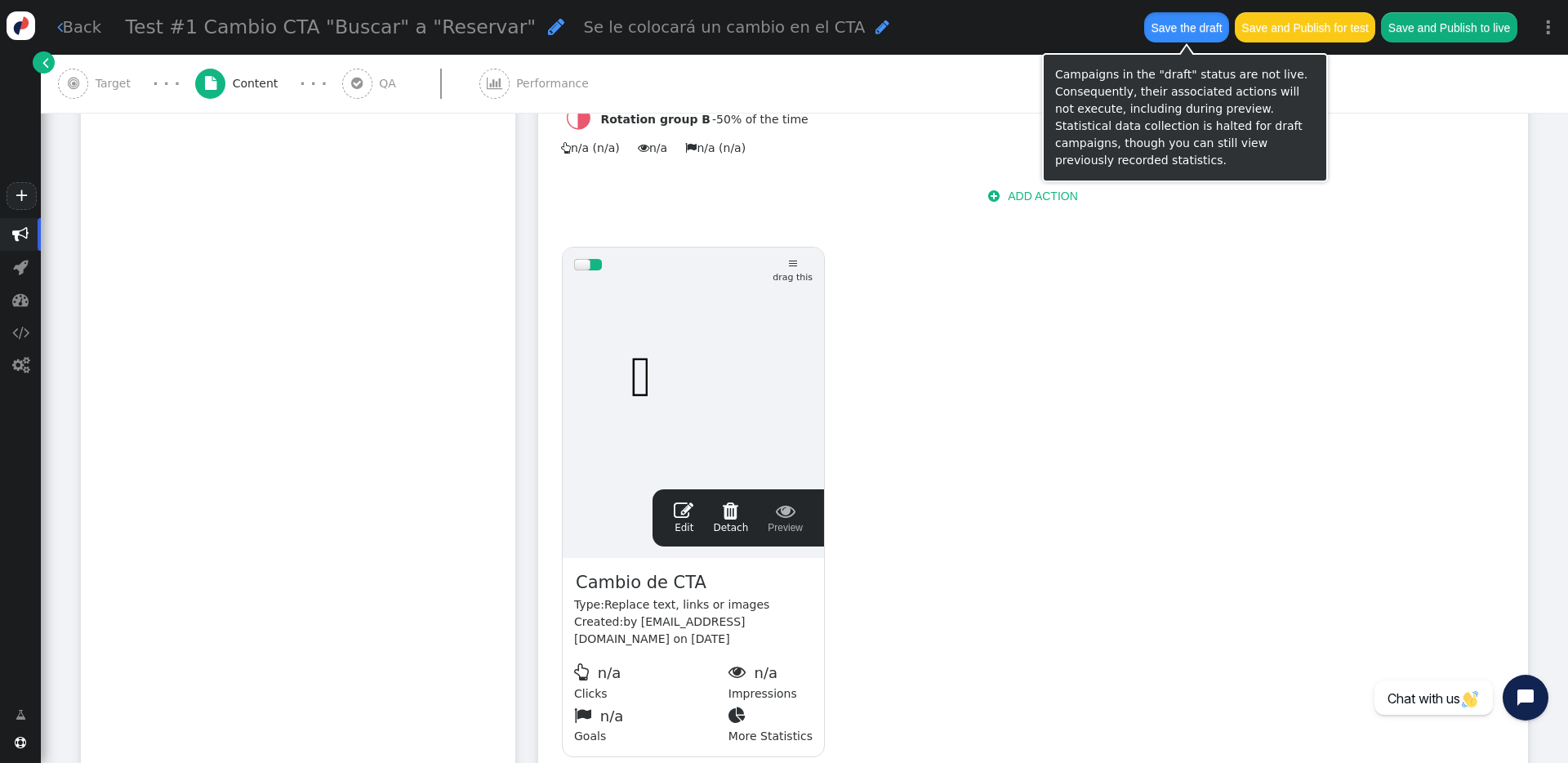
click at [1178, 21] on button "Save the draft" at bounding box center [1186, 27] width 85 height 30
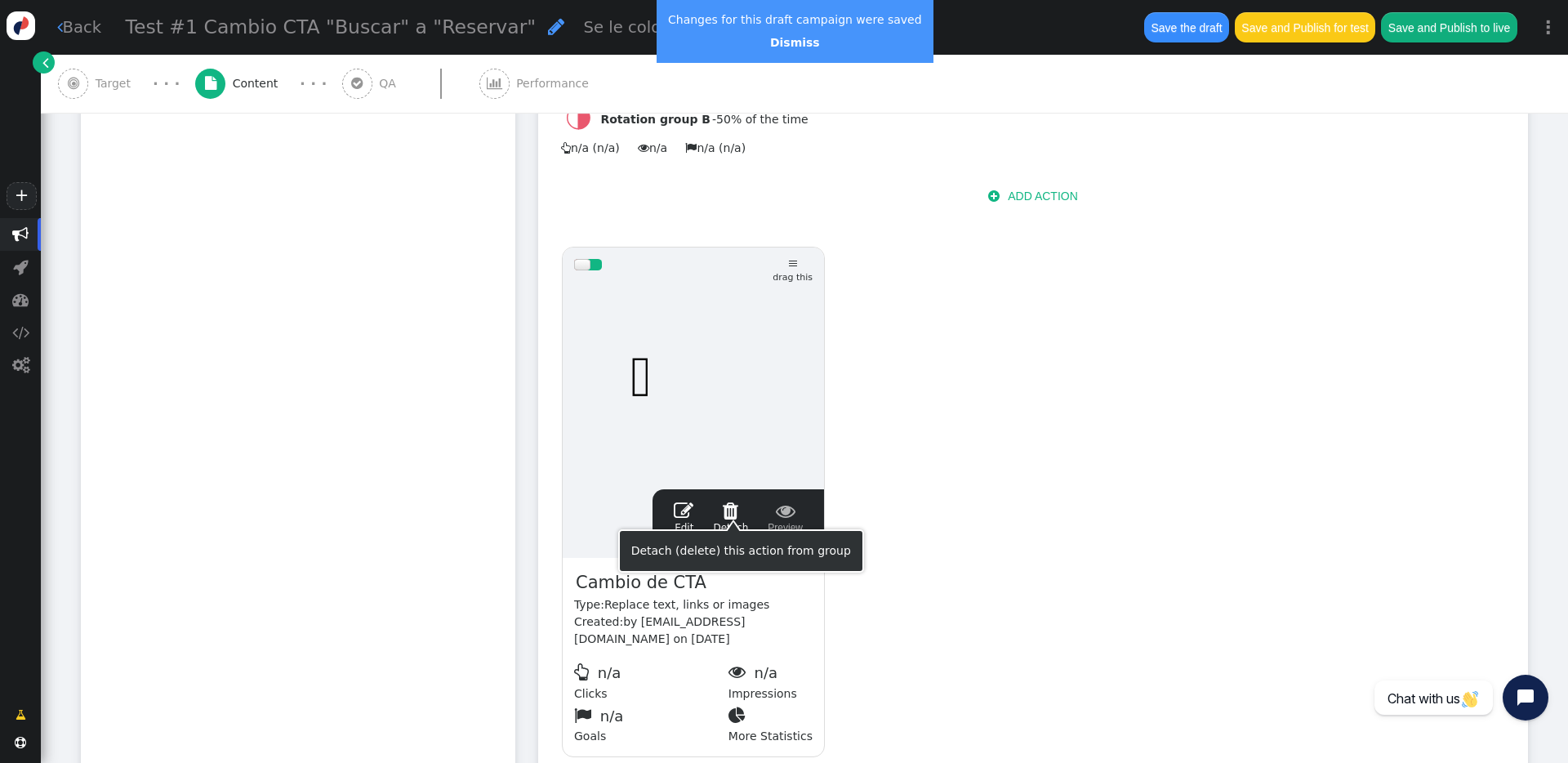
click at [781, 501] on span "" at bounding box center [784, 511] width 35 height 20
click at [686, 501] on span "" at bounding box center [683, 511] width 20 height 20
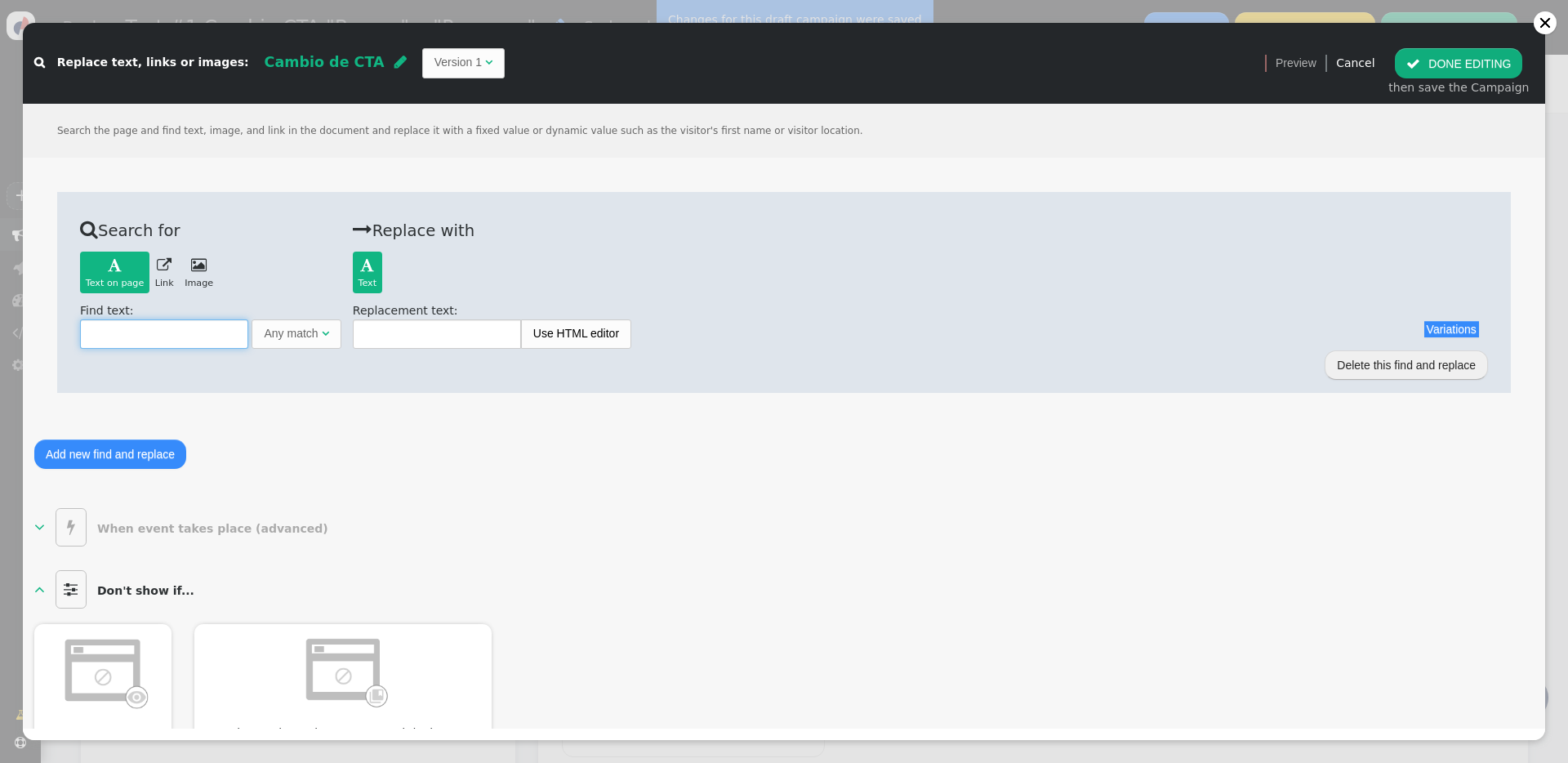
click at [186, 342] on input "text" at bounding box center [164, 334] width 168 height 30
type input "b"
type input "Buscar"
click at [373, 332] on input "text" at bounding box center [437, 334] width 168 height 30
type input "Reservar"
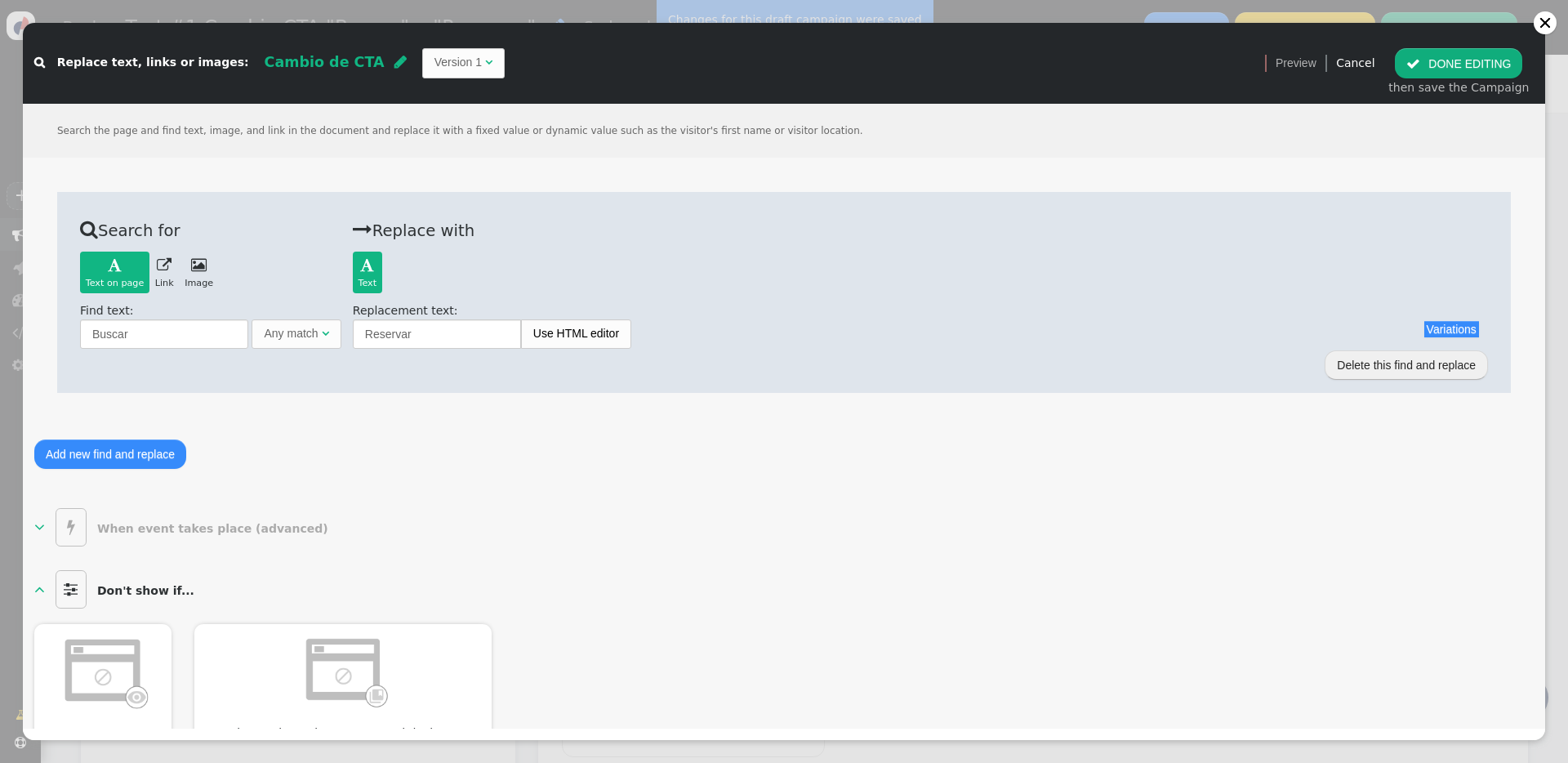
click at [1449, 67] on button " DONE EDITING" at bounding box center [1458, 62] width 127 height 30
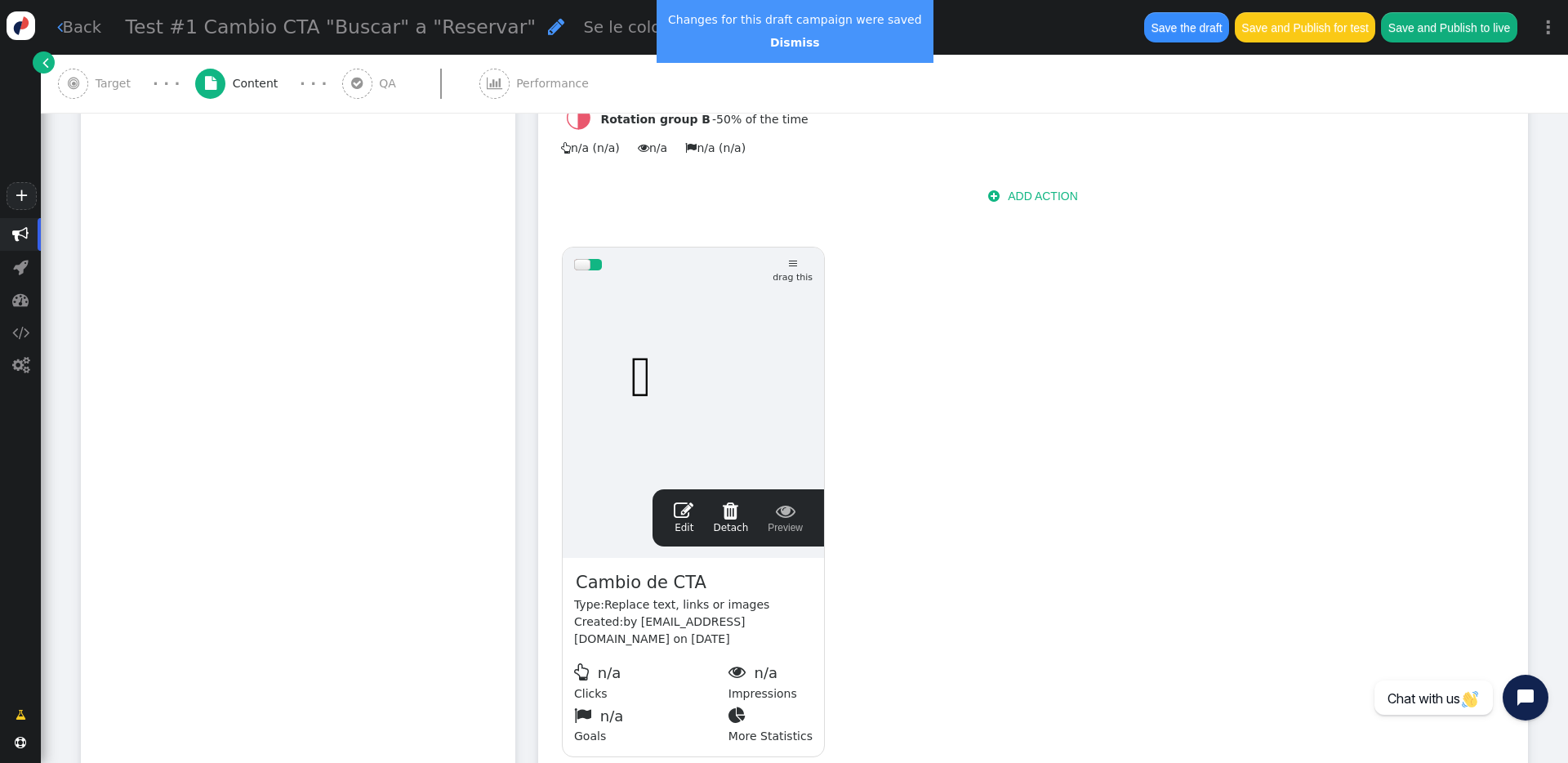
click at [689, 505] on span "" at bounding box center [683, 511] width 20 height 20
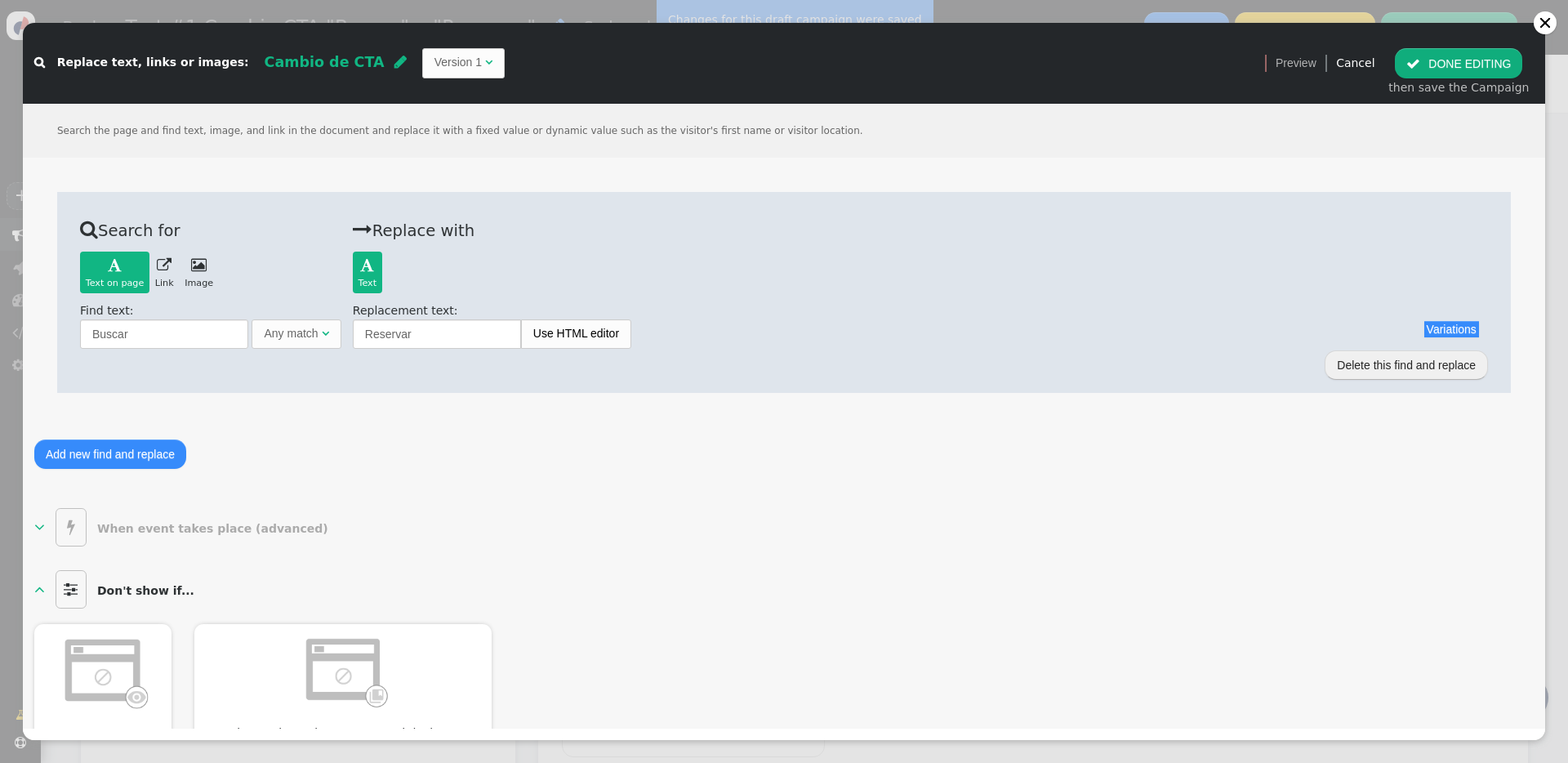
click at [1516, 51] on button " DONE EDITING" at bounding box center [1458, 62] width 127 height 30
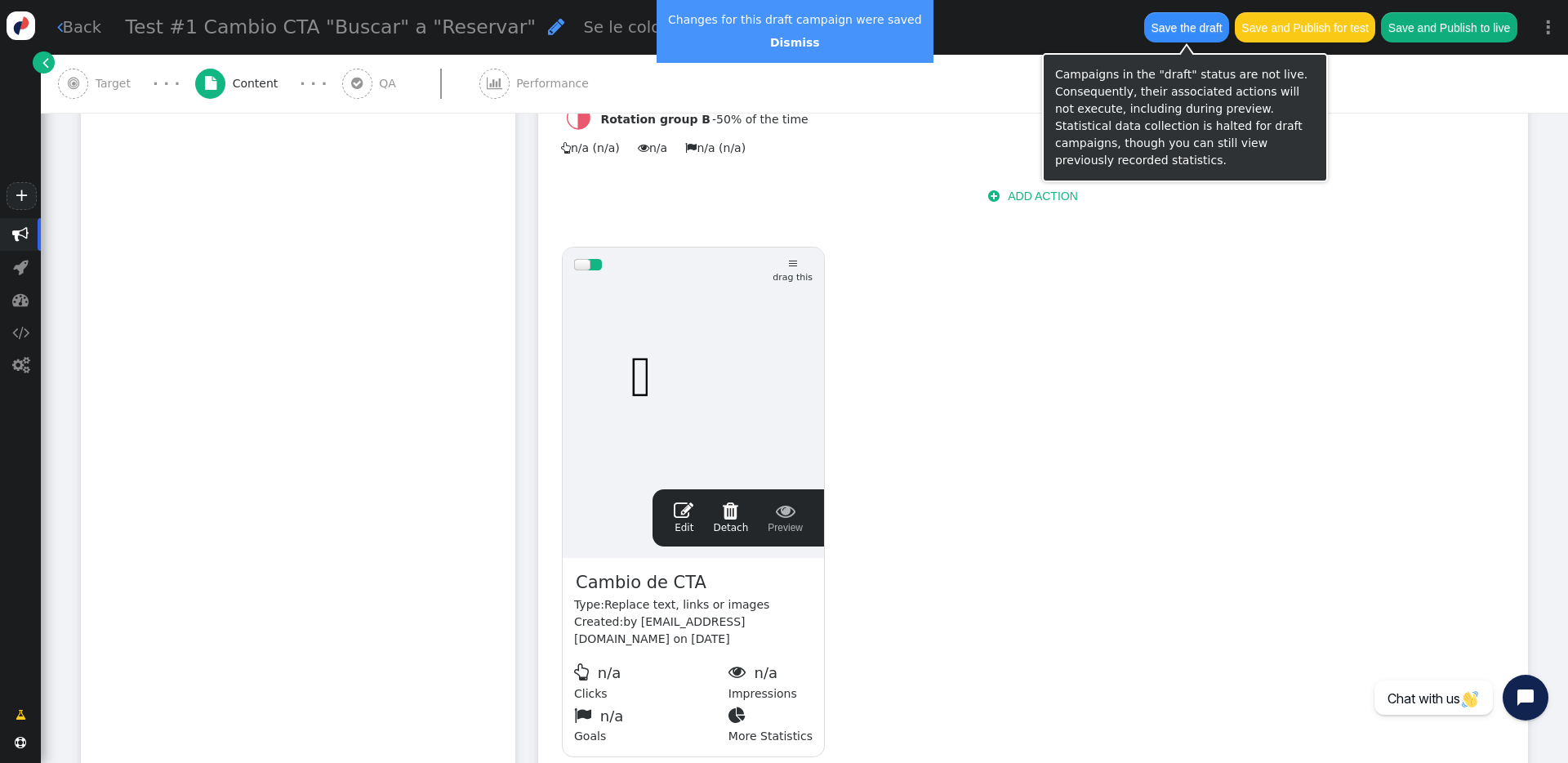
click at [1166, 26] on button "Save the draft" at bounding box center [1186, 27] width 85 height 30
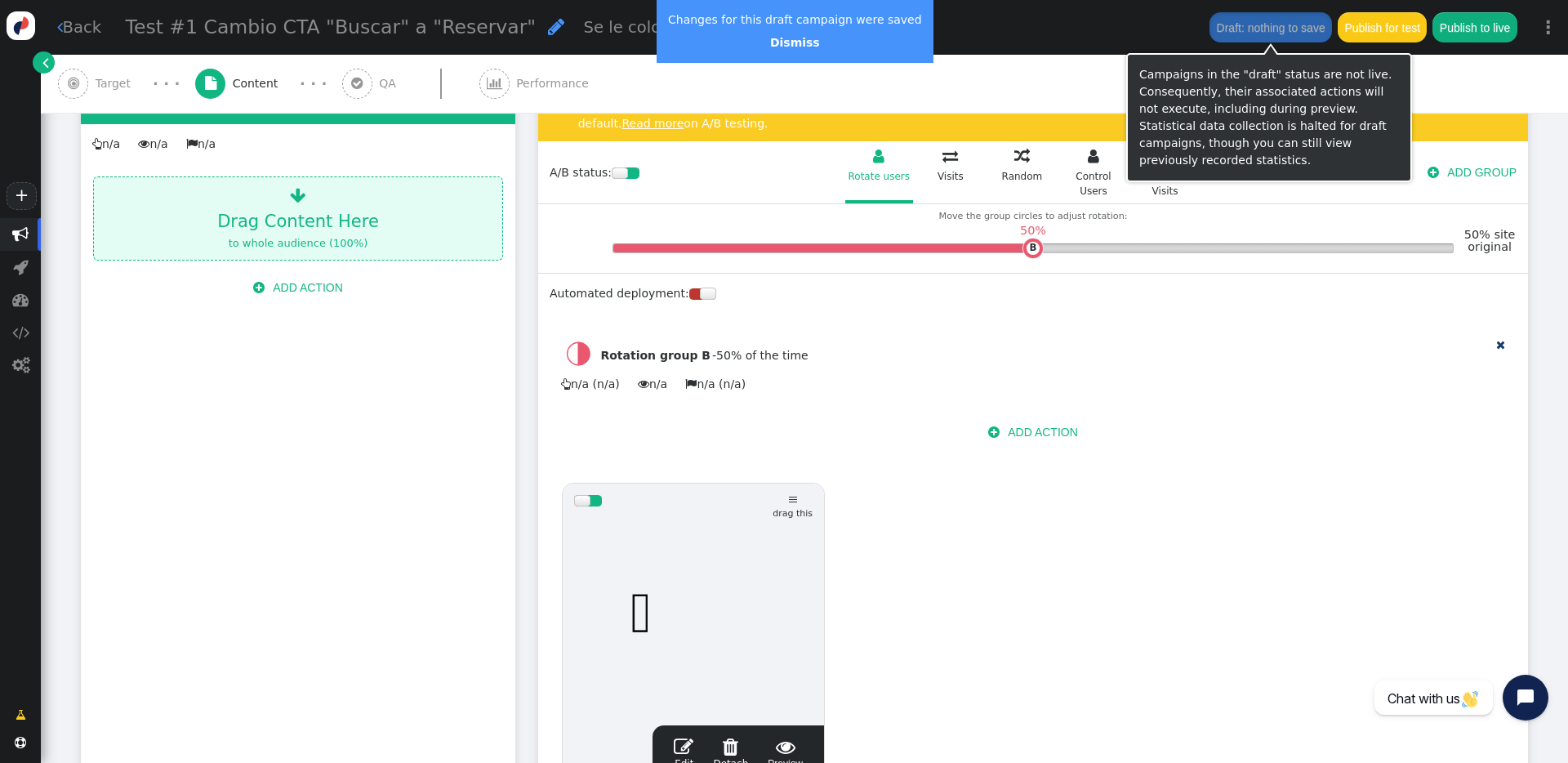
scroll to position [0, 0]
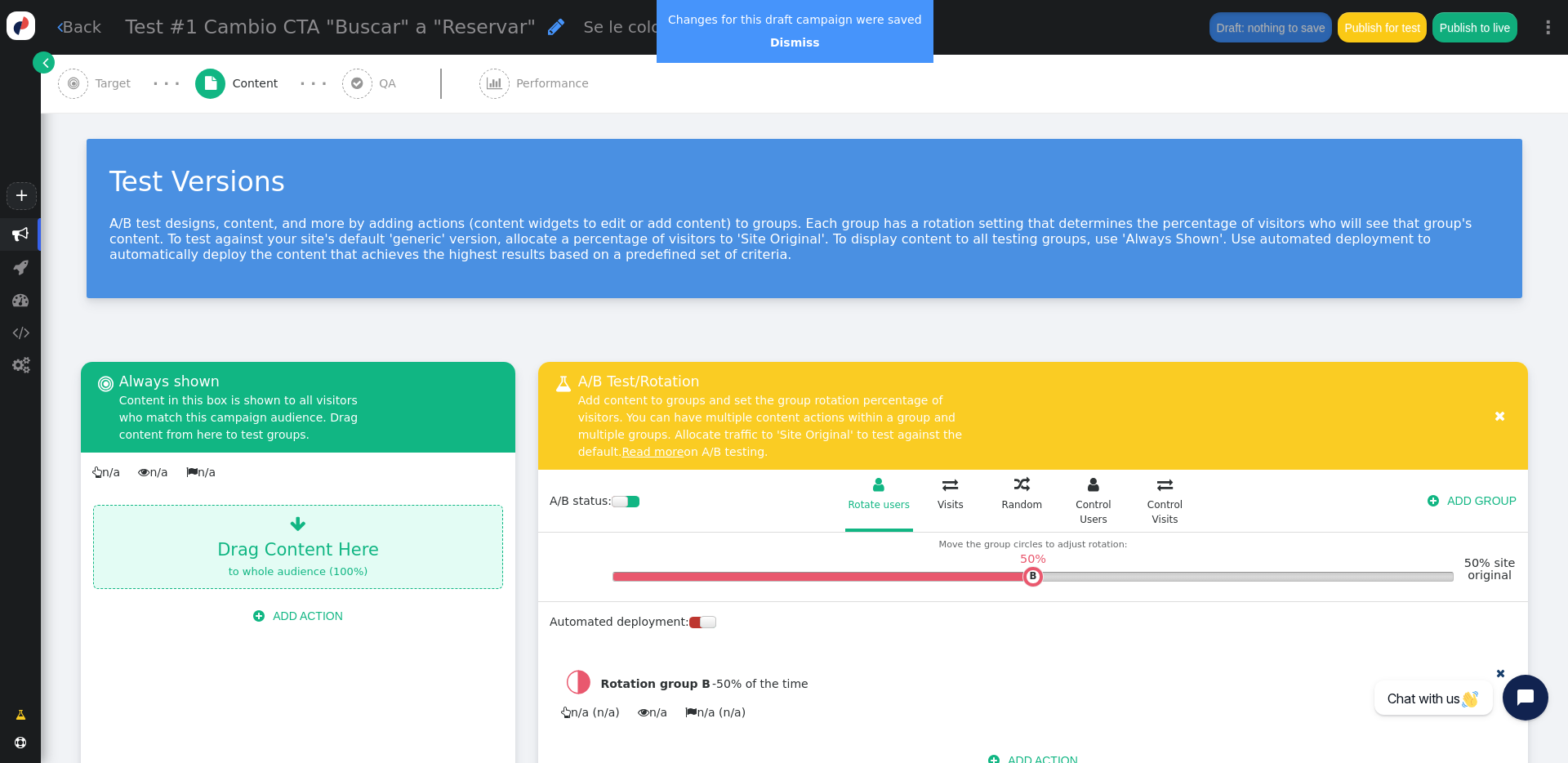
click at [120, 86] on span "Target" at bounding box center [116, 83] width 42 height 17
